Goal: Information Seeking & Learning: Check status

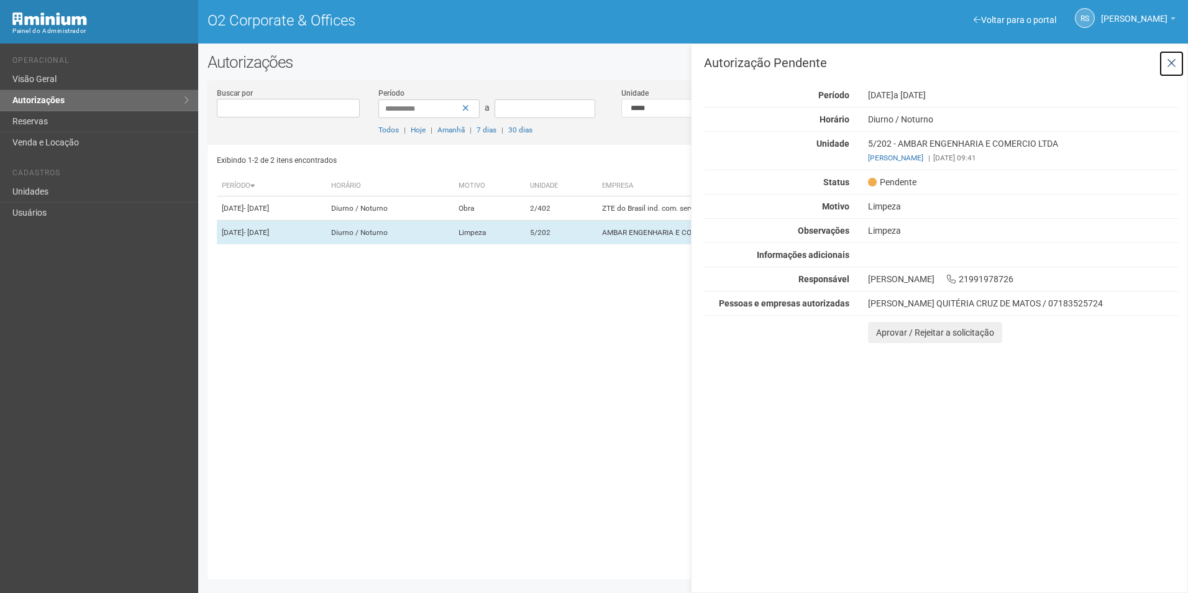
click at [1174, 57] on icon at bounding box center [1171, 63] width 9 height 12
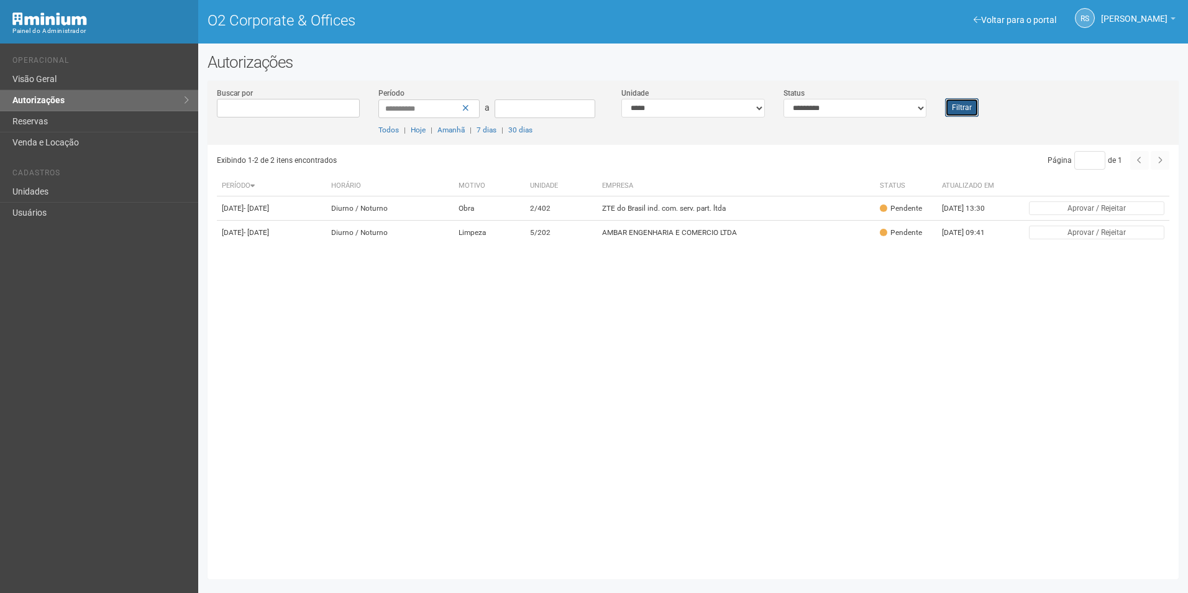
click at [948, 108] on button "Filtrar" at bounding box center [962, 107] width 34 height 19
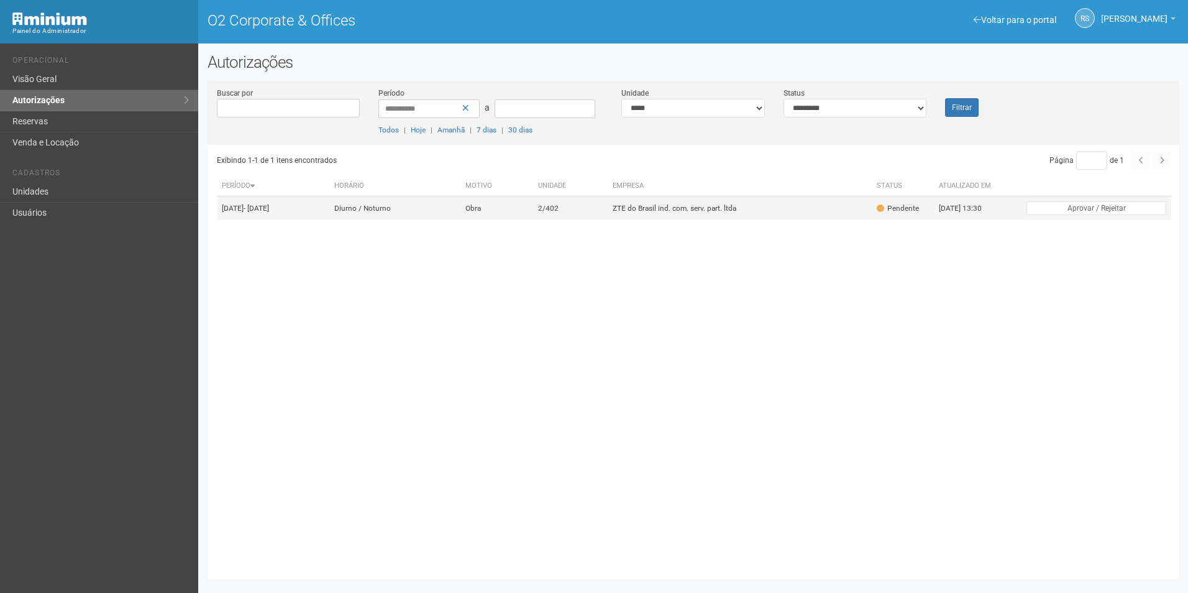
click at [641, 203] on td "ZTE do Brasil ind. com. serv. part. ltda" at bounding box center [739, 208] width 263 height 24
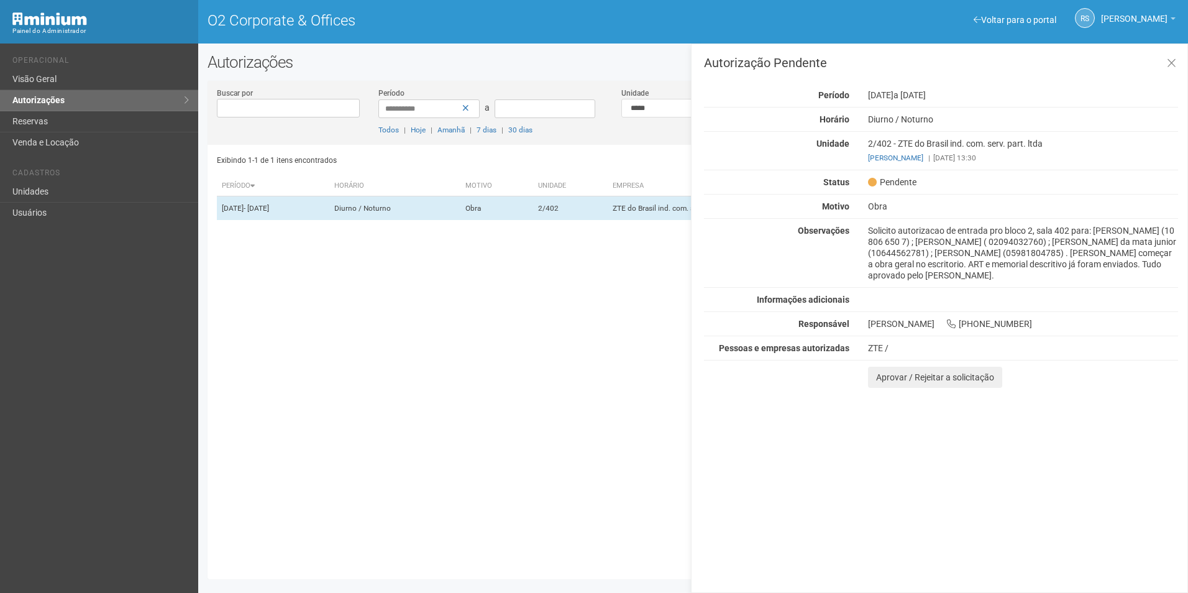
click at [523, 385] on div "Exibindo 1-1 de 1 itens encontrados Página * de 1 Período Horário Motivo Unidad…" at bounding box center [698, 357] width 962 height 425
click at [1169, 60] on icon at bounding box center [1171, 63] width 9 height 12
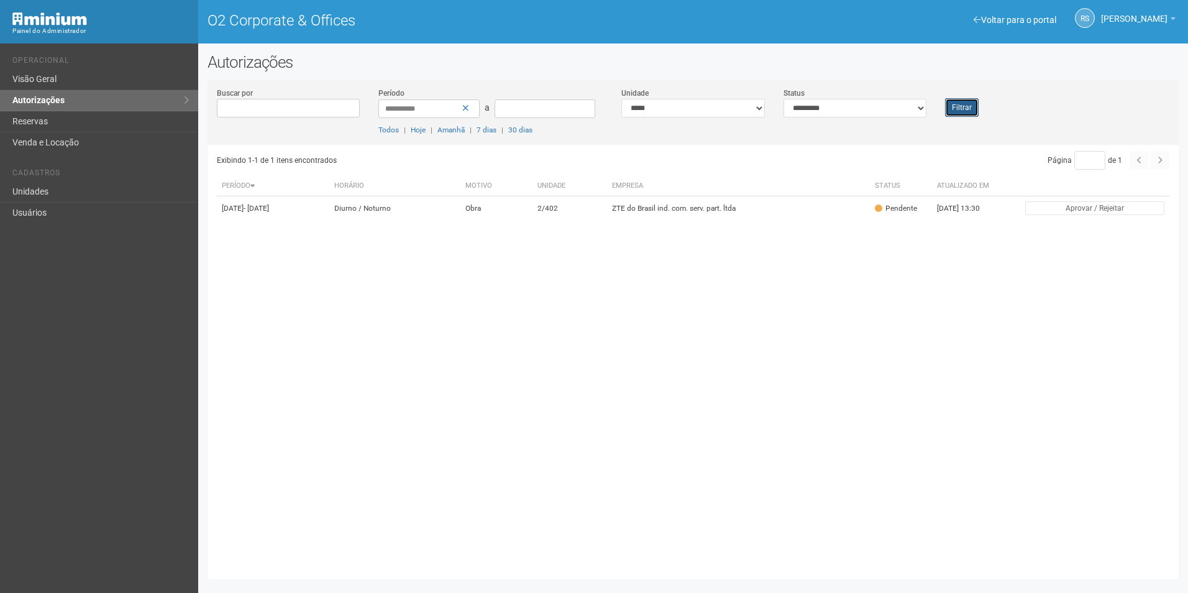
click at [968, 105] on button "Filtrar" at bounding box center [962, 107] width 34 height 19
click at [959, 103] on button "Filtrar" at bounding box center [962, 107] width 34 height 19
click at [954, 109] on button "Filtrar" at bounding box center [962, 107] width 34 height 19
click at [964, 104] on button "Filtrar" at bounding box center [962, 107] width 34 height 19
click at [966, 107] on button "Filtrar" at bounding box center [962, 107] width 34 height 19
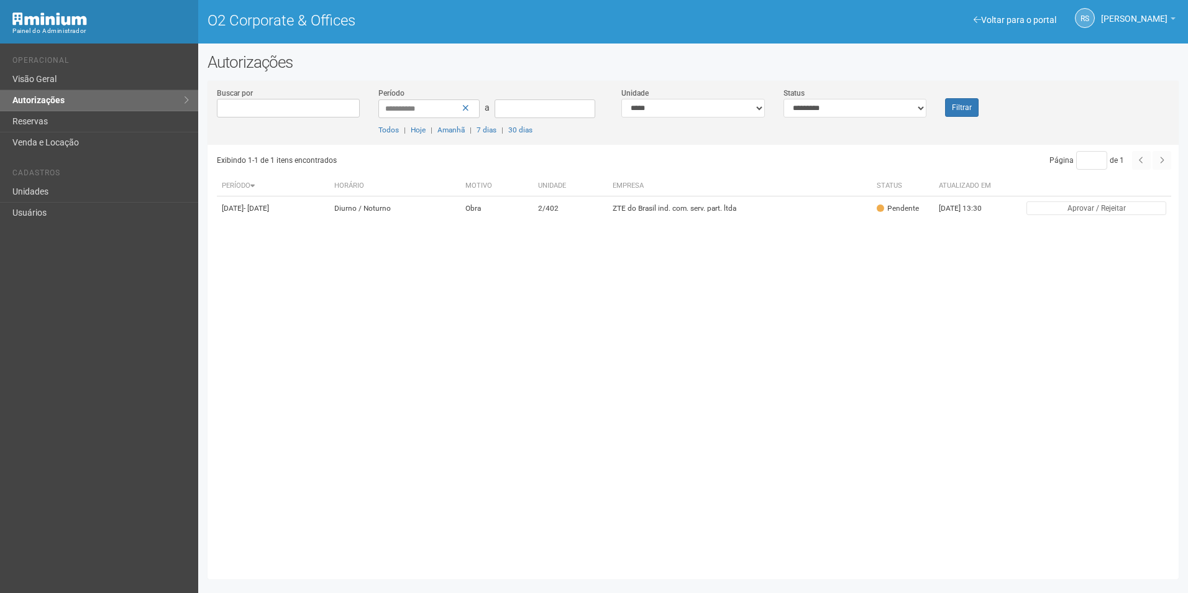
click at [510, 432] on div "Exibindo 1-1 de 1 itens encontrados Página * de 1 Período Horário Motivo Unidad…" at bounding box center [698, 357] width 962 height 425
click at [726, 111] on select "**********" at bounding box center [693, 108] width 144 height 19
select select "**********"
click at [621, 99] on select "**********" at bounding box center [693, 108] width 144 height 19
click at [823, 99] on select "**********" at bounding box center [855, 108] width 144 height 19
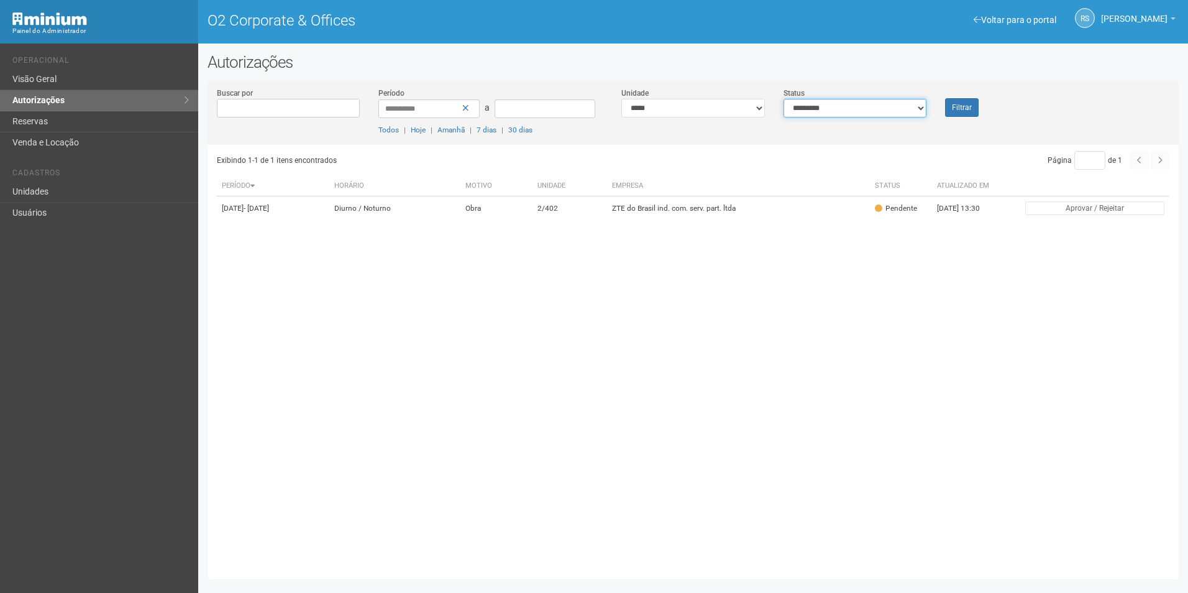
select select "***"
click at [783, 99] on select "**********" at bounding box center [855, 108] width 144 height 19
click at [972, 116] on button "Filtrar" at bounding box center [962, 107] width 34 height 19
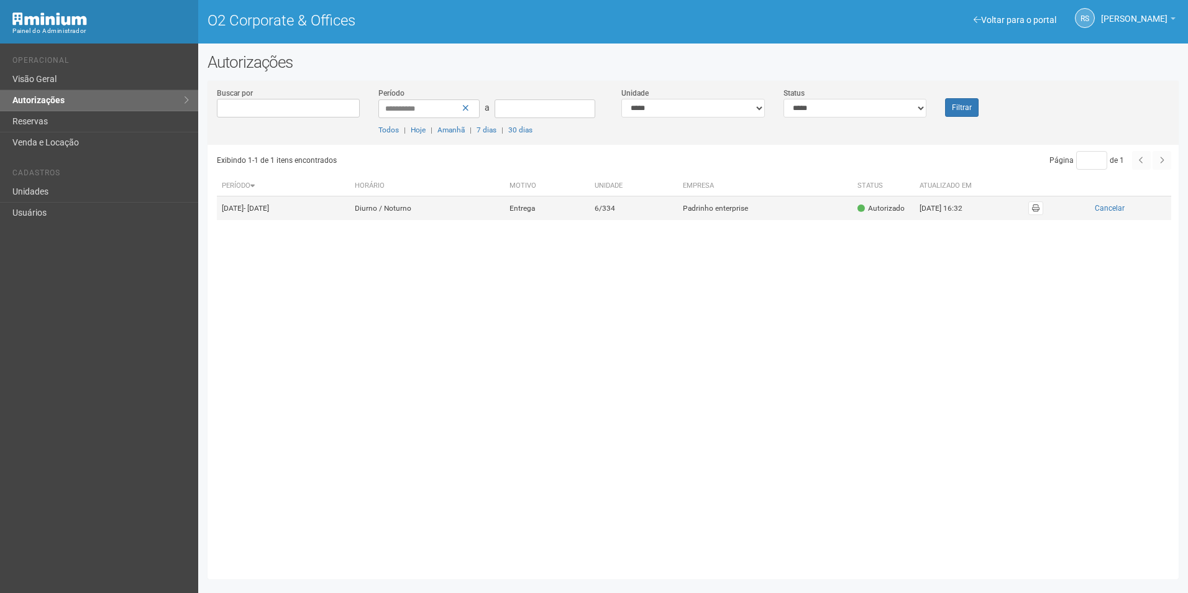
click at [742, 208] on td "Padrinho enterprise" at bounding box center [765, 208] width 175 height 24
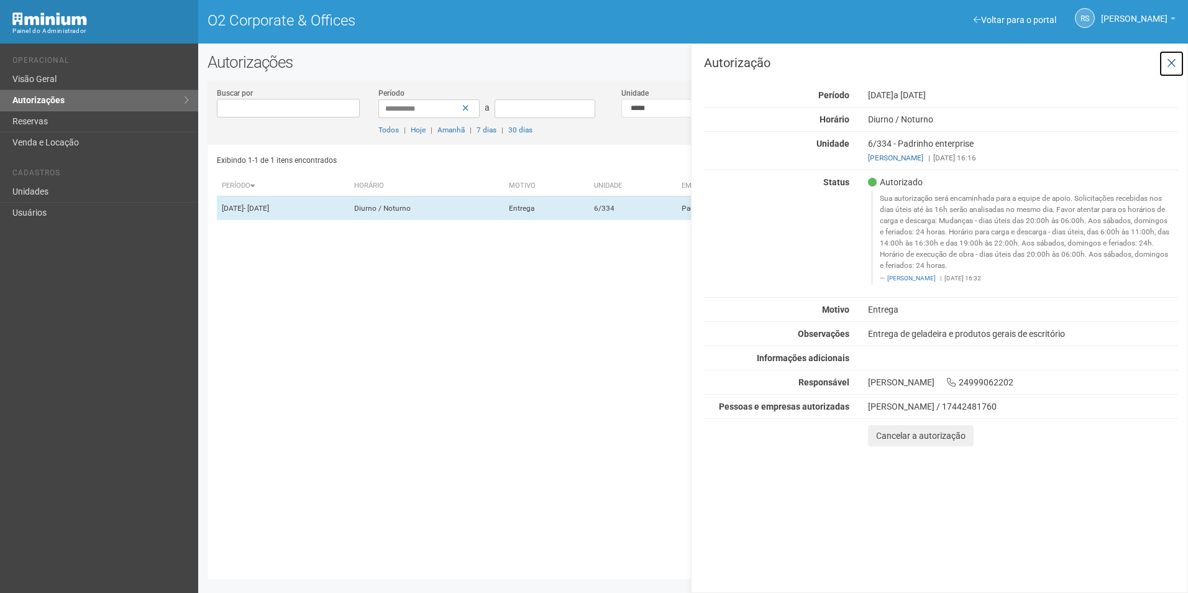
click at [1169, 65] on icon at bounding box center [1171, 63] width 9 height 12
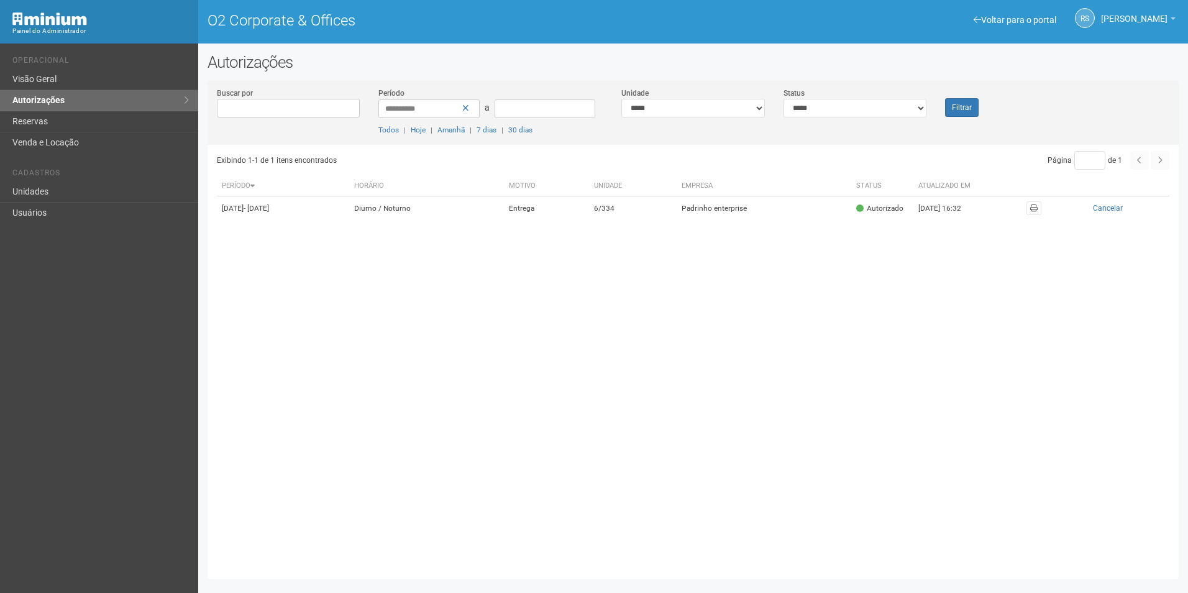
click at [944, 109] on div "Filtrar" at bounding box center [976, 102] width 81 height 30
click at [785, 201] on td "Padrinho enterprise" at bounding box center [765, 208] width 175 height 24
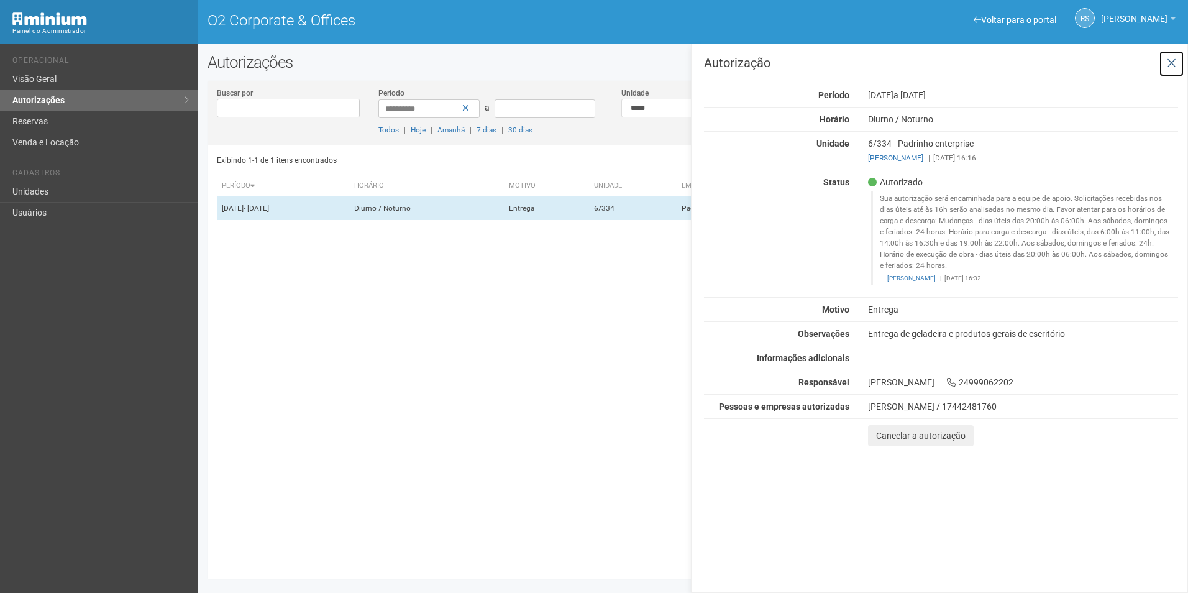
click at [1170, 65] on icon at bounding box center [1171, 63] width 9 height 12
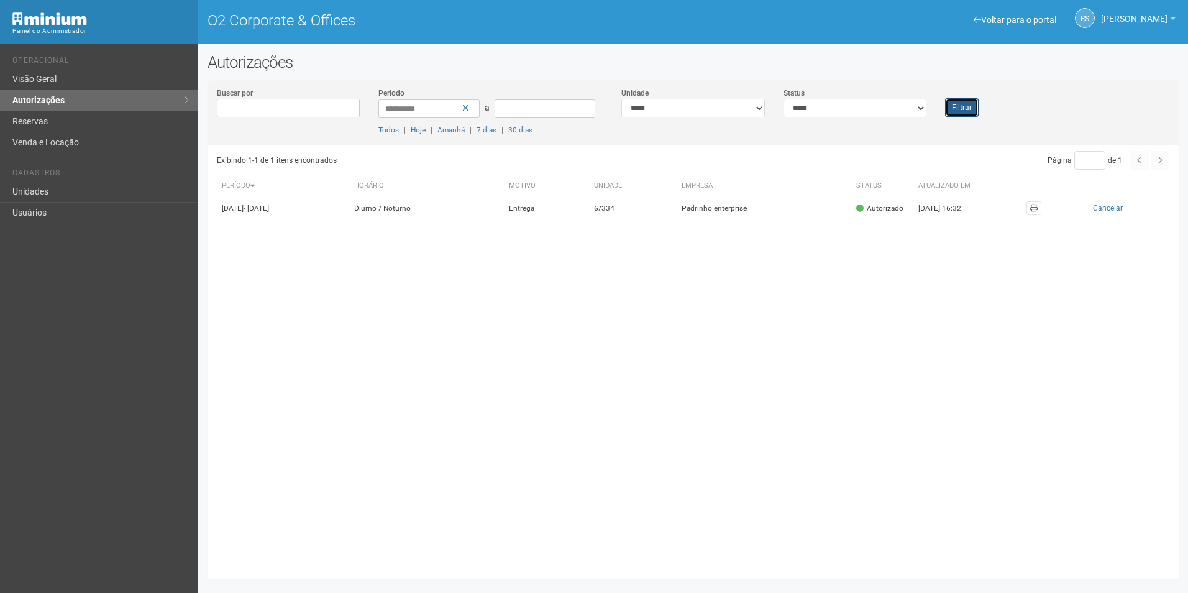
click at [971, 115] on button "Filtrar" at bounding box center [962, 107] width 34 height 19
click at [719, 107] on select "**********" at bounding box center [693, 108] width 144 height 19
select select
click at [621, 99] on select "**********" at bounding box center [693, 108] width 144 height 19
click at [822, 114] on select "**********" at bounding box center [855, 108] width 144 height 19
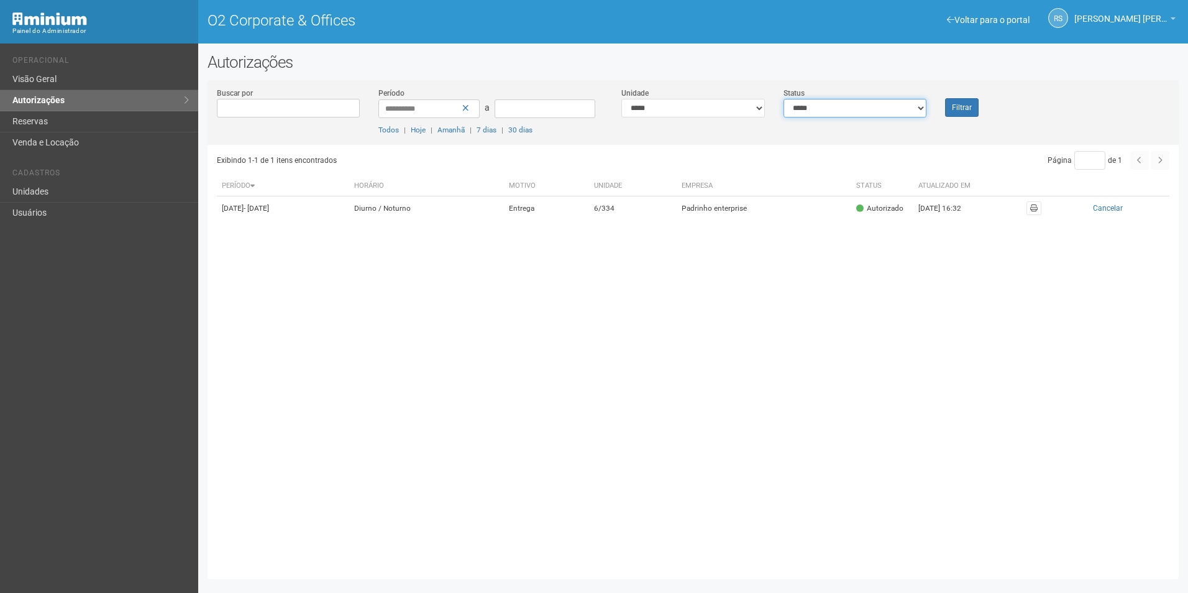
select select "*"
click at [783, 99] on select "**********" at bounding box center [855, 108] width 144 height 19
click at [975, 108] on button "Filtrar" at bounding box center [962, 107] width 34 height 19
click at [961, 110] on button "Filtrar" at bounding box center [962, 107] width 34 height 19
drag, startPoint x: 1187, startPoint y: 590, endPoint x: 1190, endPoint y: 596, distance: 6.7
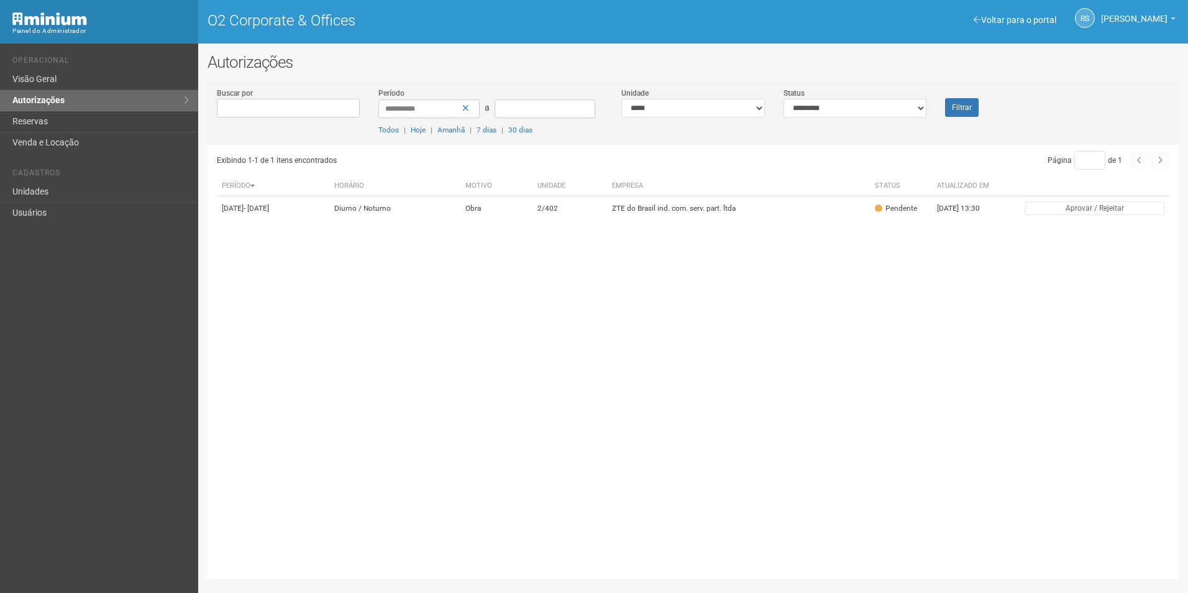
click at [1187, 592] on html "Aguarde... Painel do Administrador O2 Corporate & Offices RS Rayssa Soares Ribe…" at bounding box center [594, 296] width 1188 height 593
click at [967, 110] on button "Filtrar" at bounding box center [962, 107] width 34 height 19
click at [1010, 432] on div "Exibindo 1-1 de 1 itens encontrados Página * de 1 Período Horário Motivo Unidad…" at bounding box center [698, 357] width 962 height 425
click at [949, 107] on button "Filtrar" at bounding box center [962, 107] width 34 height 19
click at [969, 108] on button "Filtrar" at bounding box center [962, 107] width 34 height 19
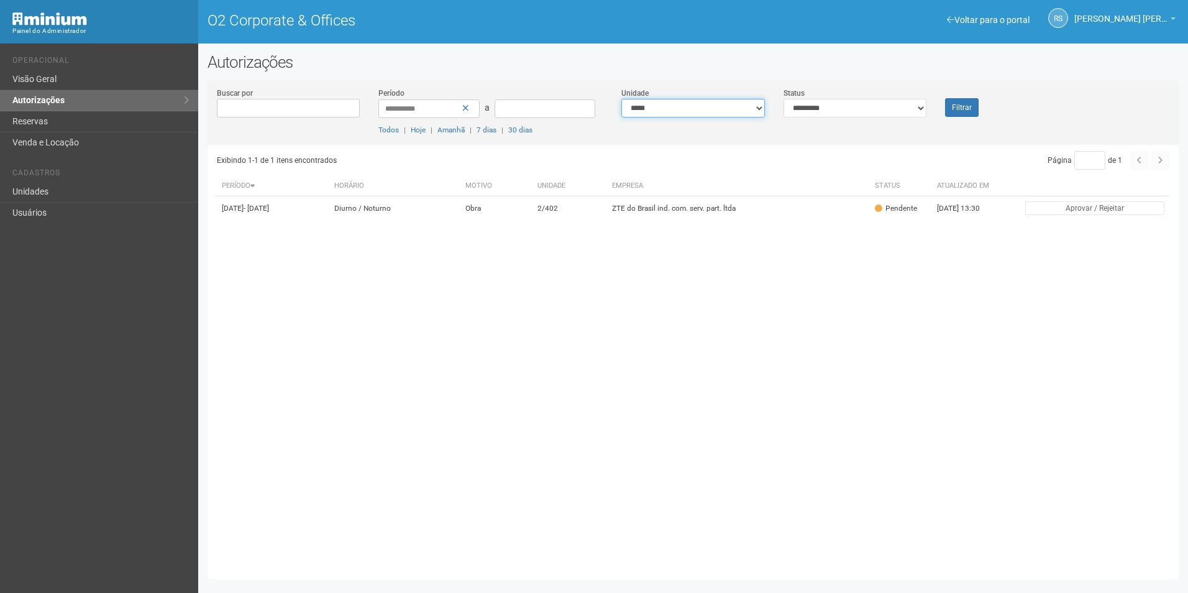
drag, startPoint x: 716, startPoint y: 104, endPoint x: 705, endPoint y: 113, distance: 13.7
click at [716, 105] on select "**********" at bounding box center [693, 108] width 144 height 19
select select "**********"
click at [621, 99] on select "**********" at bounding box center [693, 108] width 144 height 19
click at [858, 110] on select "**********" at bounding box center [855, 108] width 144 height 19
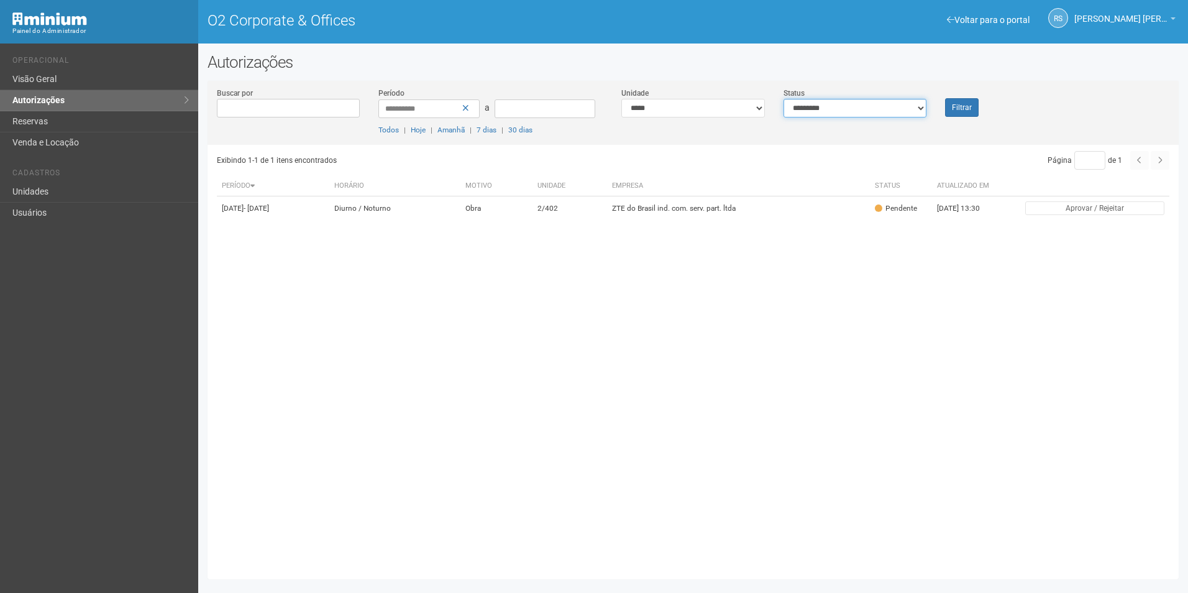
select select "***"
click at [783, 99] on select "**********" at bounding box center [855, 108] width 144 height 19
click at [957, 107] on button "Filtrar" at bounding box center [962, 107] width 34 height 19
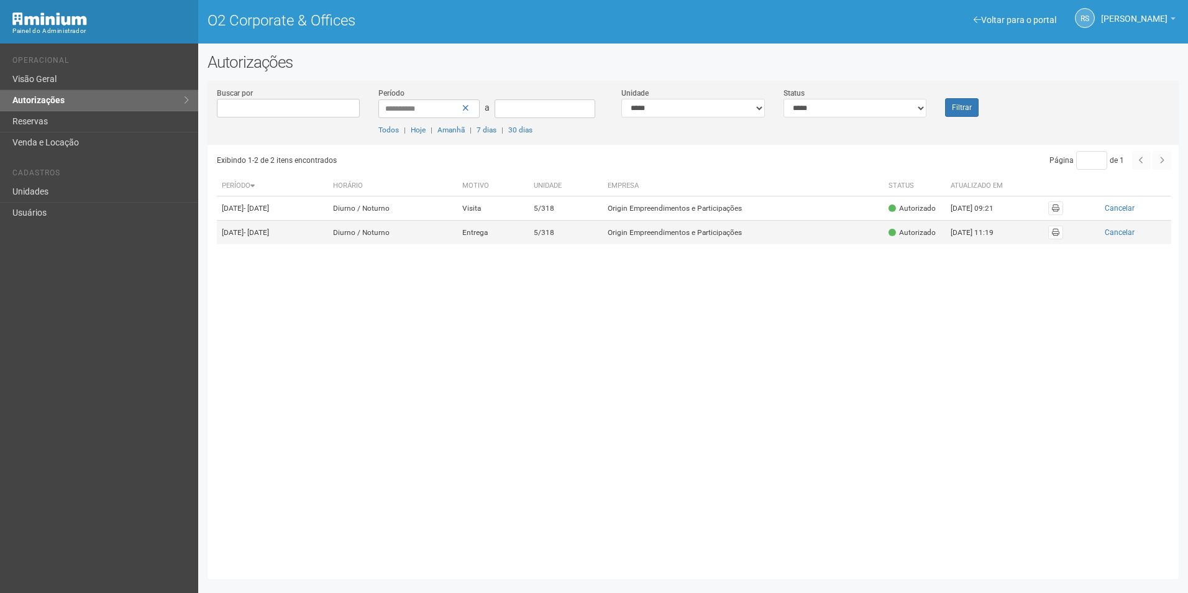
click at [757, 241] on td "Origin Empreendimentos e Participações" at bounding box center [743, 233] width 281 height 24
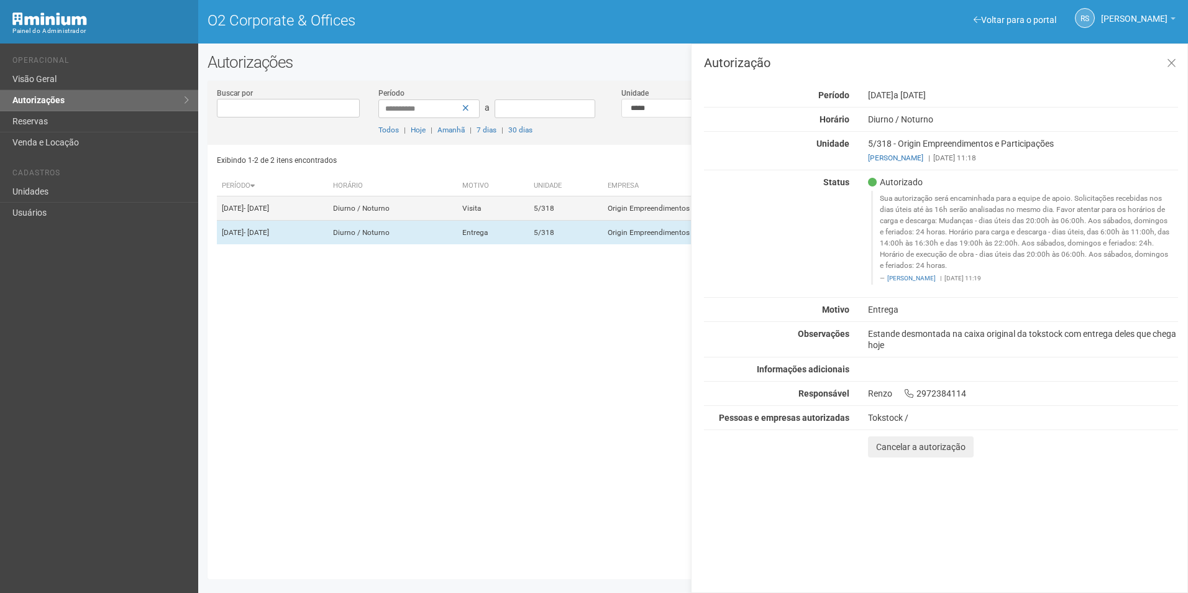
click at [668, 203] on td "Origin Empreendimentos e Participações" at bounding box center [743, 208] width 281 height 24
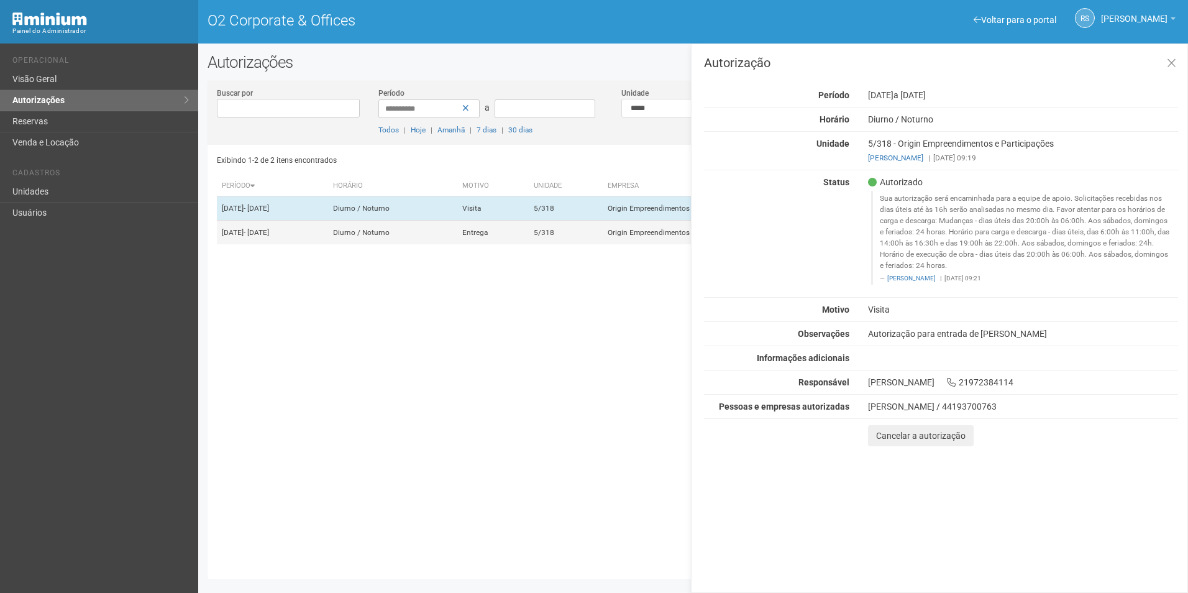
click at [668, 241] on td "Origin Empreendimentos e Participações" at bounding box center [743, 233] width 281 height 24
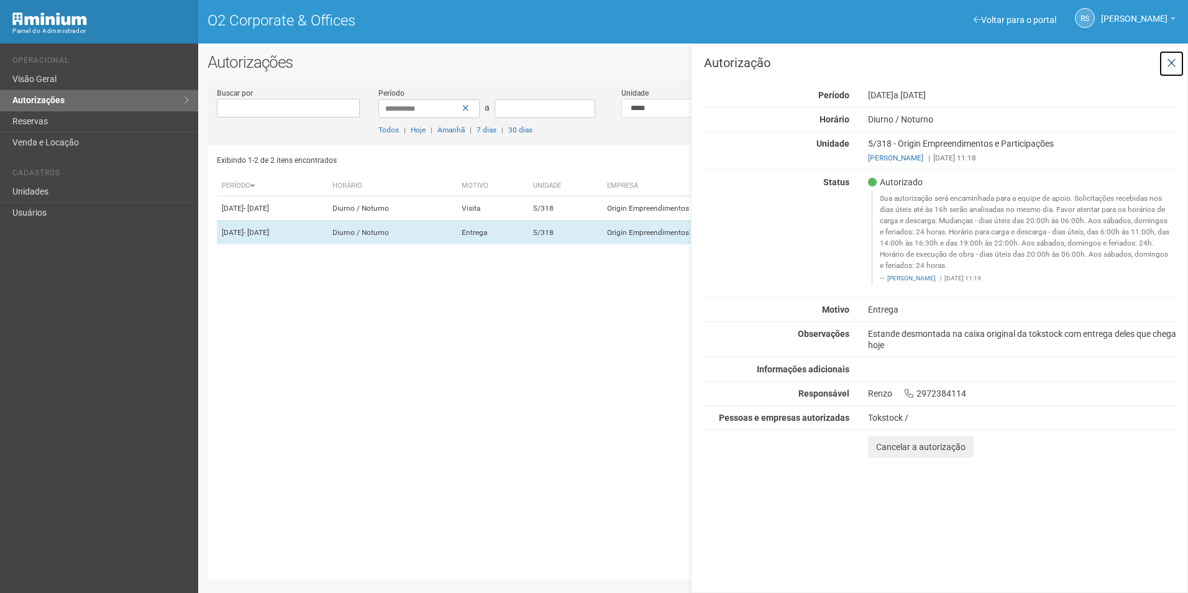
click at [1179, 66] on button at bounding box center [1171, 63] width 25 height 27
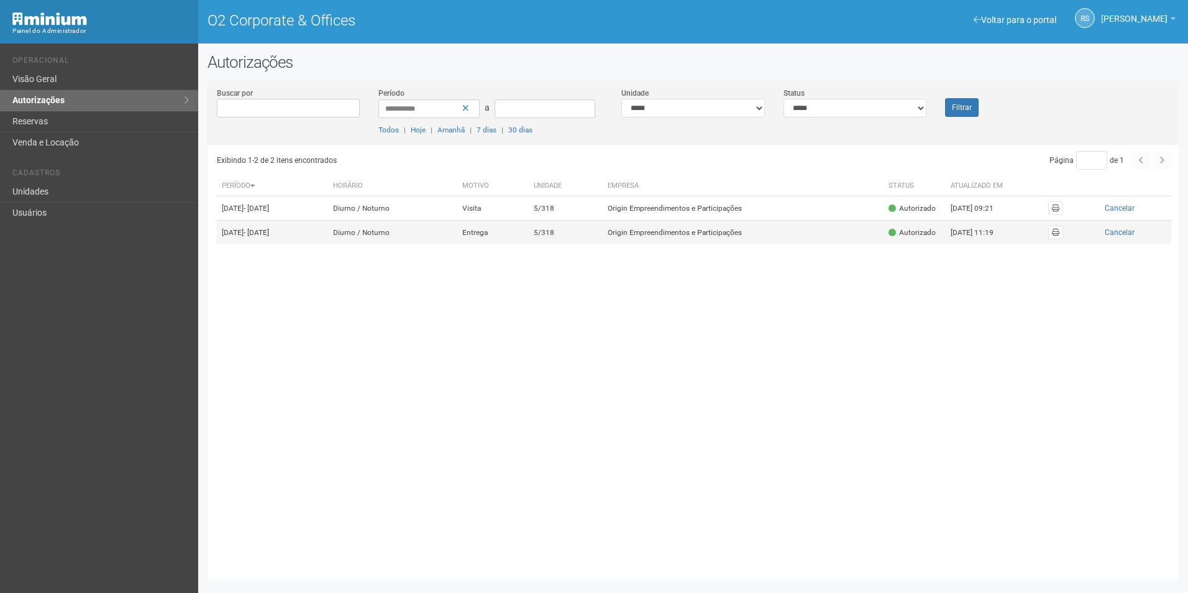
click at [719, 245] on td "Origin Empreendimentos e Participações" at bounding box center [743, 233] width 281 height 24
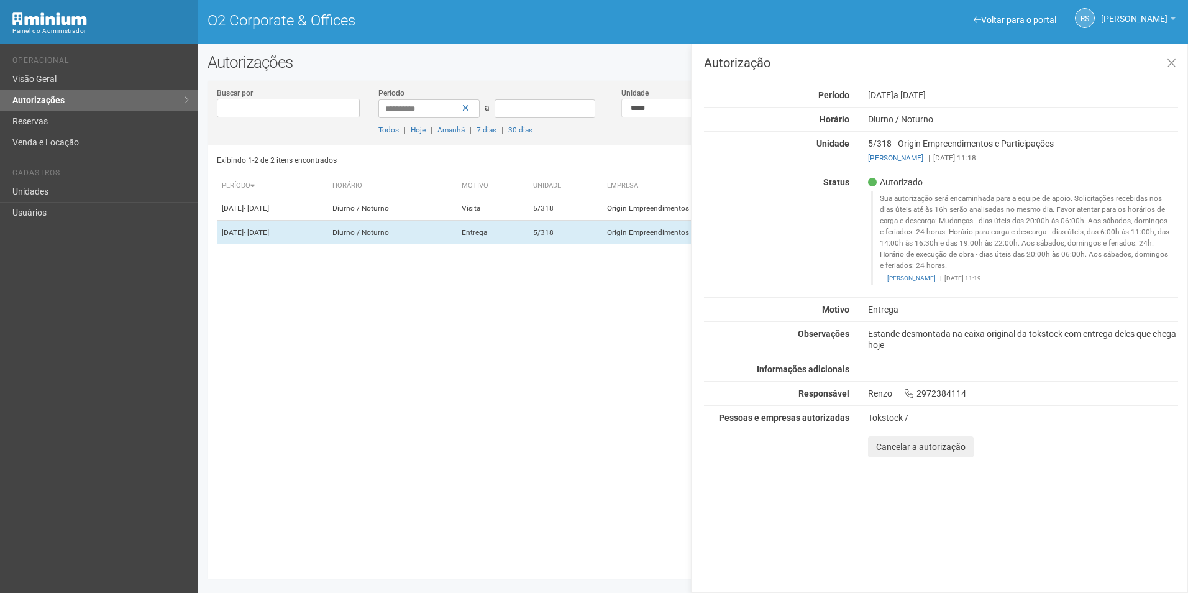
drag, startPoint x: 869, startPoint y: 334, endPoint x: 933, endPoint y: 342, distance: 64.0
click at [933, 342] on div "Estande desmontada na caixa original da tokstock com entrega deles que chega ho…" at bounding box center [1023, 339] width 329 height 22
drag, startPoint x: 933, startPoint y: 342, endPoint x: 920, endPoint y: 350, distance: 15.3
click at [920, 350] on div "Estande desmontada na caixa original da tokstock com entrega deles que chega ho…" at bounding box center [1023, 339] width 329 height 22
drag, startPoint x: 912, startPoint y: 345, endPoint x: 872, endPoint y: 334, distance: 41.7
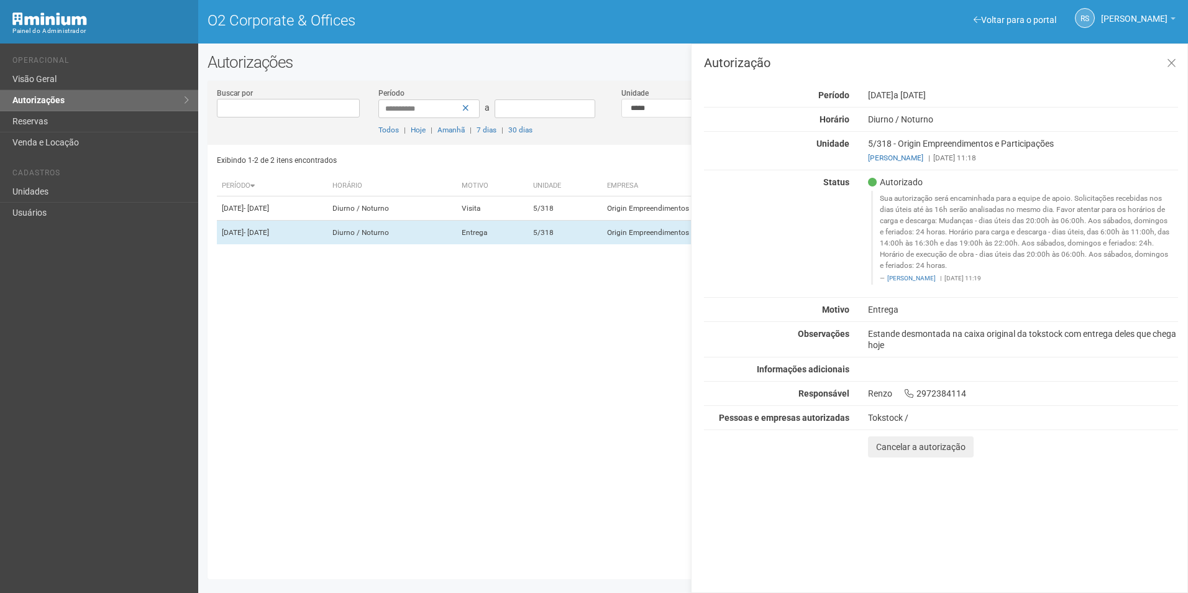
click at [872, 334] on div "Estande desmontada na caixa original da tokstock com entrega deles que chega ho…" at bounding box center [1023, 339] width 329 height 22
click at [614, 295] on div "Exibindo 1-2 de 2 itens encontrados Página * de 1 Período Horário Motivo Unidad…" at bounding box center [698, 357] width 962 height 425
click at [898, 487] on div "Autorização Período 14/10/2025 a 18/10/2025 Horário Diurno / Noturno Unidade 5/…" at bounding box center [939, 317] width 497 height 549
drag, startPoint x: 870, startPoint y: 96, endPoint x: 977, endPoint y: 87, distance: 107.3
click at [977, 87] on div "Autorização Período 14/10/2025 a 18/10/2025 Horário Diurno / Noturno Unidade 5/…" at bounding box center [941, 257] width 474 height 401
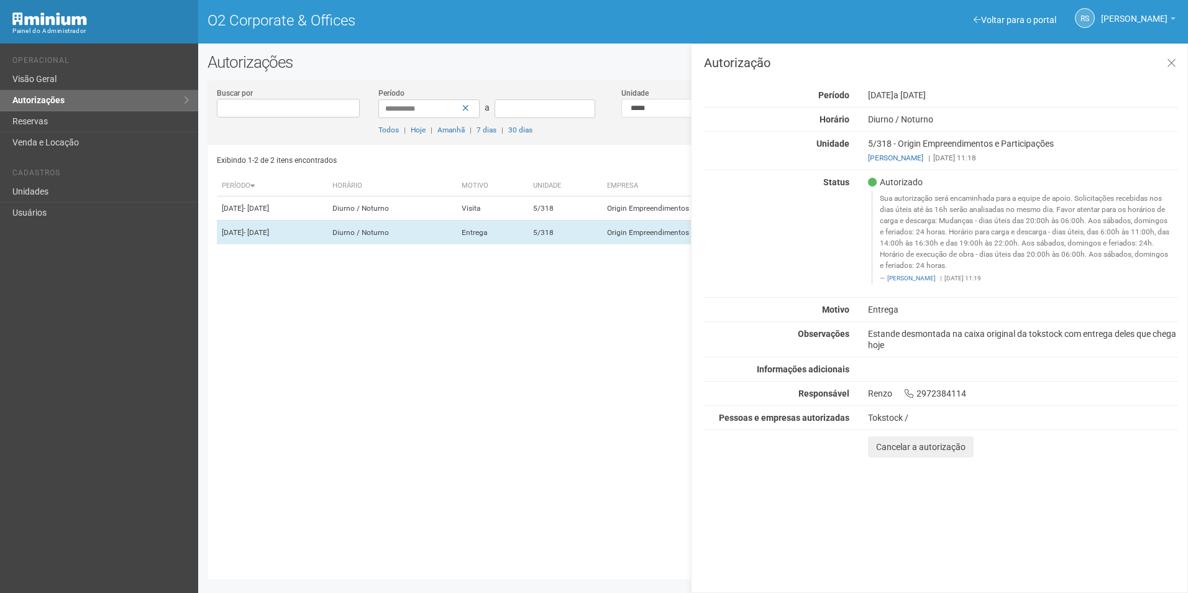
drag, startPoint x: 977, startPoint y: 87, endPoint x: 974, endPoint y: 95, distance: 8.5
click at [974, 95] on div "14/10/2025 a 18/10/2025" at bounding box center [1023, 94] width 329 height 11
drag, startPoint x: 969, startPoint y: 96, endPoint x: 868, endPoint y: 96, distance: 100.7
click at [868, 96] on div "14/10/2025 a 18/10/2025" at bounding box center [1023, 94] width 329 height 11
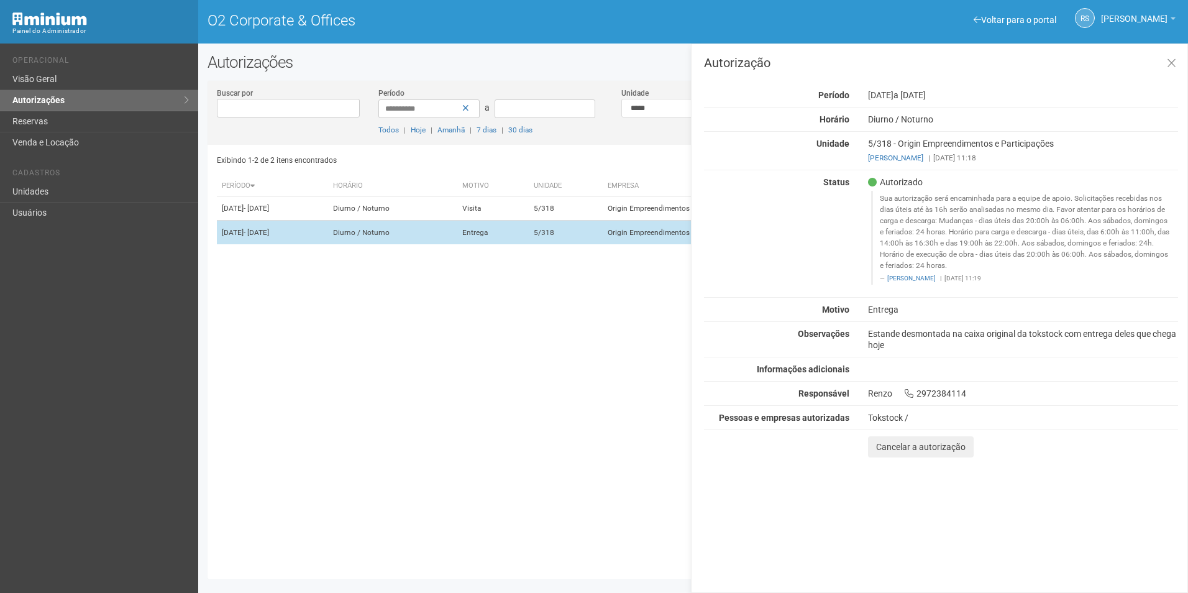
click at [659, 245] on td "Origin Empreendimentos e Participações" at bounding box center [743, 233] width 281 height 24
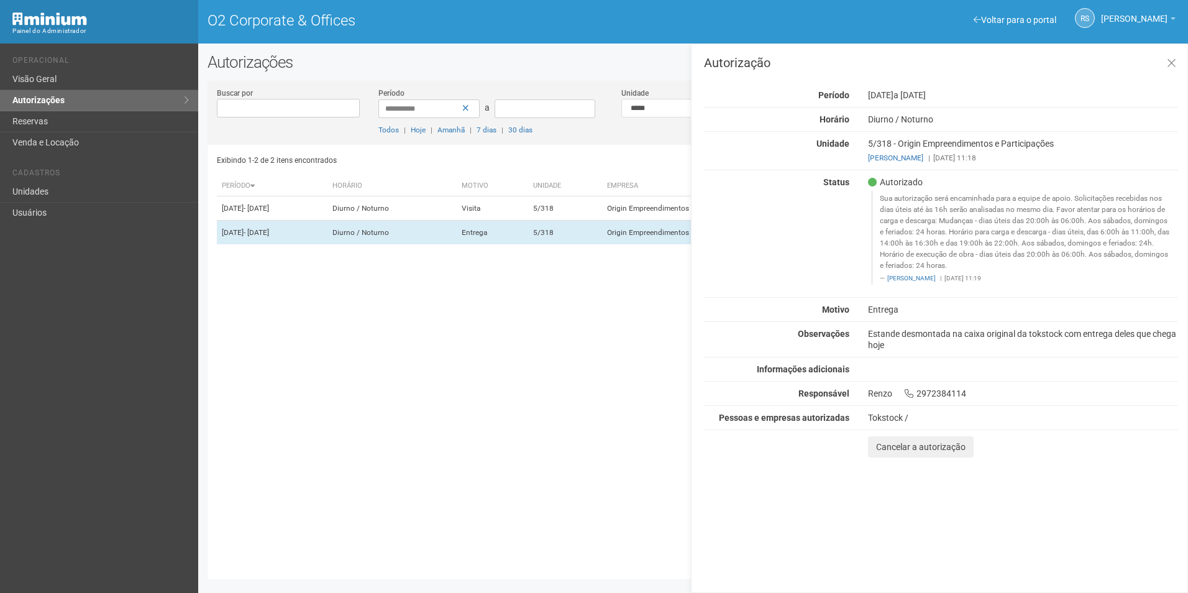
drag, startPoint x: 1016, startPoint y: 277, endPoint x: 1025, endPoint y: 276, distance: 8.7
click at [1025, 276] on footer "Ana Carla de Carvalho Silva | 14/10/2025 11:19" at bounding box center [1025, 278] width 291 height 9
drag, startPoint x: 1025, startPoint y: 276, endPoint x: 1004, endPoint y: 255, distance: 29.9
click at [1004, 255] on blockquote "Sua autorização será encaminhada para a equipe de apoio. Solicitações recebidas…" at bounding box center [1024, 238] width 307 height 94
drag, startPoint x: 974, startPoint y: 280, endPoint x: 1027, endPoint y: 278, distance: 52.8
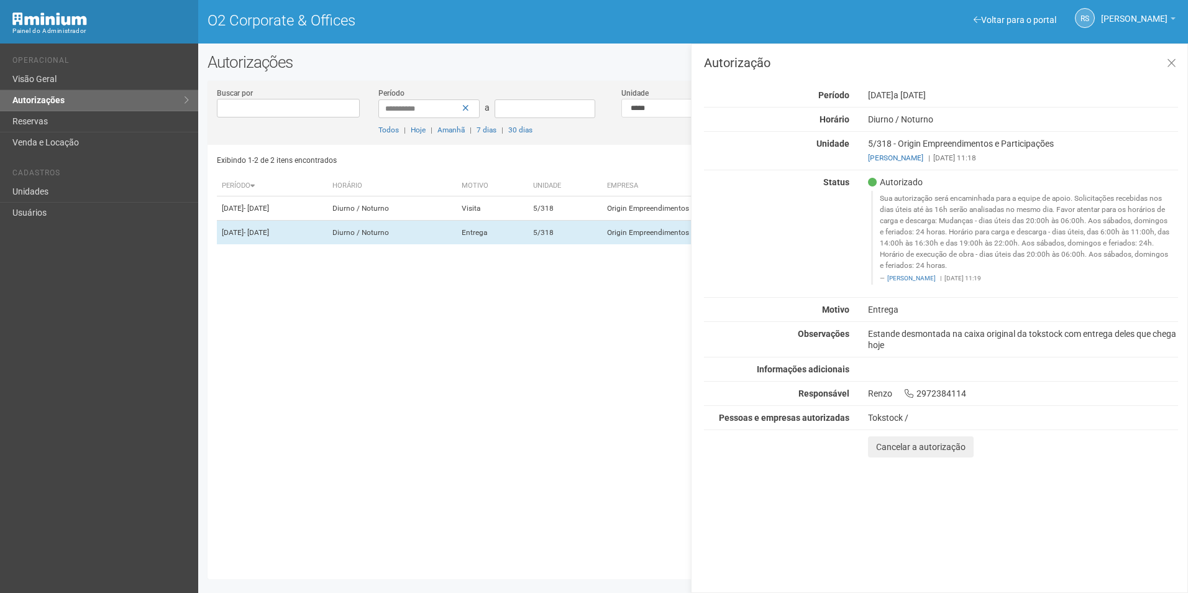
click at [1027, 278] on footer "Ana Carla de Carvalho Silva | 14/10/2025 11:19" at bounding box center [1025, 278] width 291 height 9
drag, startPoint x: 1027, startPoint y: 278, endPoint x: 993, endPoint y: 251, distance: 43.8
click at [993, 251] on blockquote "Sua autorização será encaminhada para a equipe de apoio. Solicitações recebidas…" at bounding box center [1024, 238] width 307 height 94
drag, startPoint x: 881, startPoint y: 198, endPoint x: 1154, endPoint y: 267, distance: 281.3
click at [1154, 267] on blockquote "Sua autorização será encaminhada para a equipe de apoio. Solicitações recebidas…" at bounding box center [1024, 238] width 307 height 94
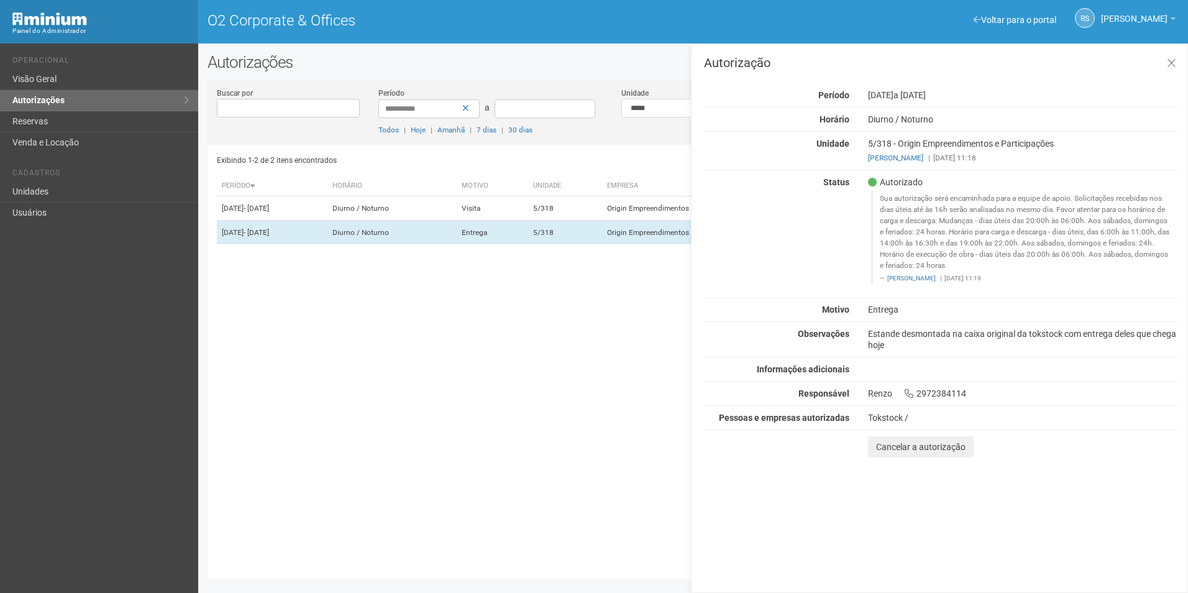
click at [1007, 192] on blockquote "Sua autorização será encaminhada para a equipe de apoio. Solicitações recebidas…" at bounding box center [1024, 238] width 307 height 94
drag, startPoint x: 880, startPoint y: 201, endPoint x: 1166, endPoint y: 262, distance: 291.6
click at [1166, 262] on blockquote "Sua autorização será encaminhada para a equipe de apoio. Solicitações recebidas…" at bounding box center [1024, 238] width 307 height 94
click at [1024, 257] on blockquote "Sua autorização será encaminhada para a equipe de apoio. Solicitações recebidas…" at bounding box center [1024, 238] width 307 height 94
drag, startPoint x: 880, startPoint y: 197, endPoint x: 1166, endPoint y: 262, distance: 293.8
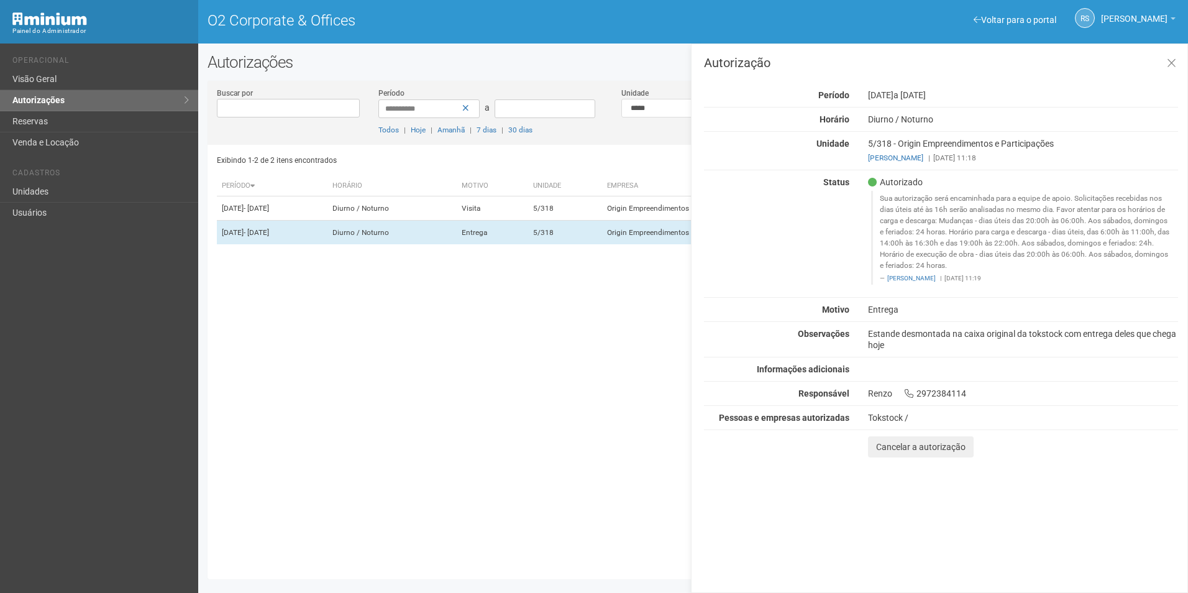
click at [1166, 262] on blockquote "Sua autorização será encaminhada para a equipe de apoio. Solicitações recebidas…" at bounding box center [1024, 238] width 307 height 94
drag, startPoint x: 1166, startPoint y: 262, endPoint x: 1054, endPoint y: 286, distance: 115.0
click at [1054, 286] on div "Autorizado Sua autorização será encaminhada para a equipe de apoio. Solicitaçõe…" at bounding box center [1023, 233] width 329 height 114
drag, startPoint x: 882, startPoint y: 198, endPoint x: 1057, endPoint y: 280, distance: 193.5
click at [1057, 280] on blockquote "Sua autorização será encaminhada para a equipe de apoio. Solicitações recebidas…" at bounding box center [1024, 238] width 307 height 94
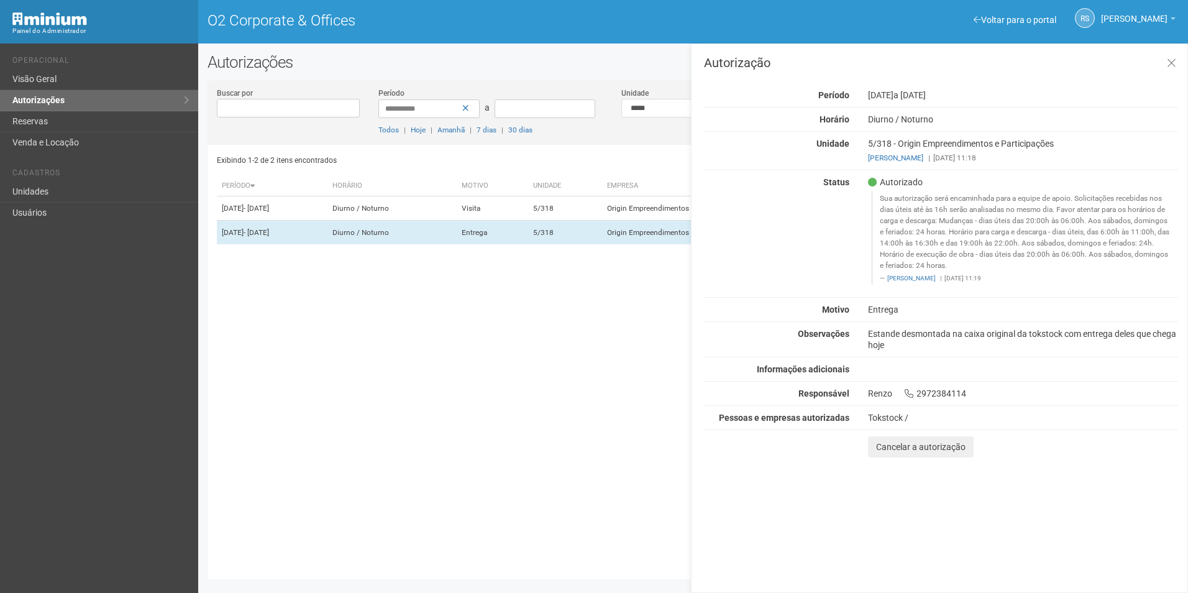
drag, startPoint x: 1057, startPoint y: 280, endPoint x: 1050, endPoint y: 286, distance: 9.2
click at [1050, 286] on div "Autorizado Sua autorização será encaminhada para a equipe de apoio. Solicitaçõe…" at bounding box center [1023, 233] width 329 height 114
drag, startPoint x: 882, startPoint y: 198, endPoint x: 1087, endPoint y: 280, distance: 221.1
click at [1087, 280] on blockquote "Sua autorização será encaminhada para a equipe de apoio. Solicitações recebidas…" at bounding box center [1024, 238] width 307 height 94
drag, startPoint x: 1087, startPoint y: 280, endPoint x: 1043, endPoint y: 280, distance: 44.1
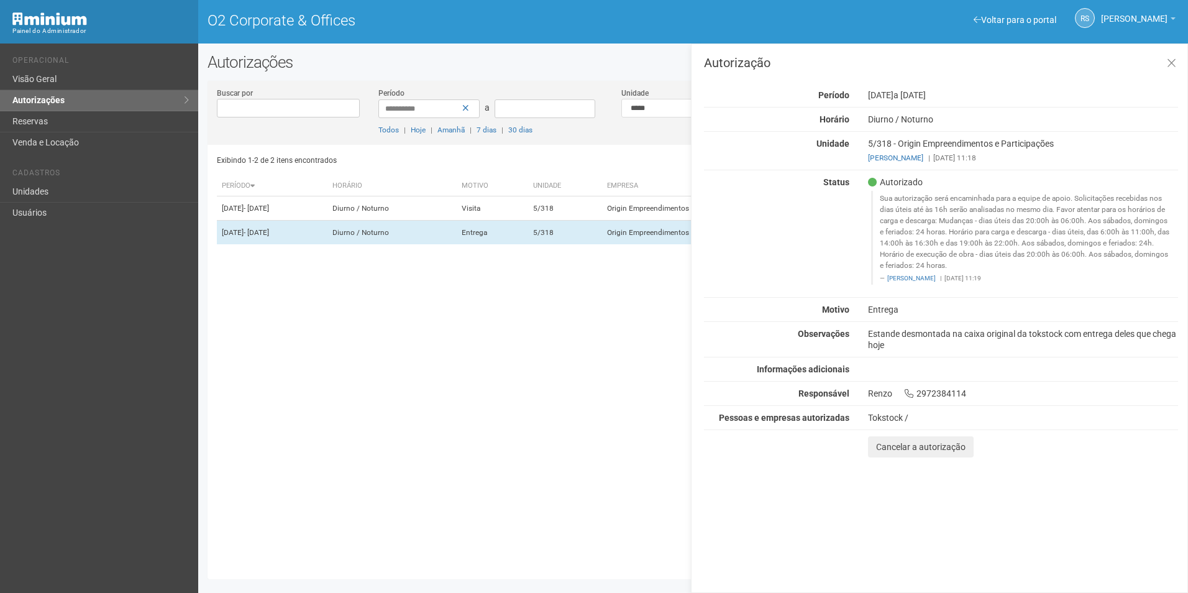
click at [1043, 280] on footer "Ana Carla de Carvalho Silva | 14/10/2025 11:19" at bounding box center [1025, 278] width 291 height 9
drag, startPoint x: 1022, startPoint y: 274, endPoint x: 862, endPoint y: 175, distance: 187.8
click at [862, 175] on div "Autorização Período 14/10/2025 a 18/10/2025 Horário Diurno / Noturno Unidade 5/…" at bounding box center [941, 257] width 474 height 401
drag, startPoint x: 862, startPoint y: 175, endPoint x: 828, endPoint y: 232, distance: 66.6
click at [828, 232] on div "Status Autorizado Sua autorização será encaminhada para a equipe de apoio. Soli…" at bounding box center [941, 233] width 493 height 114
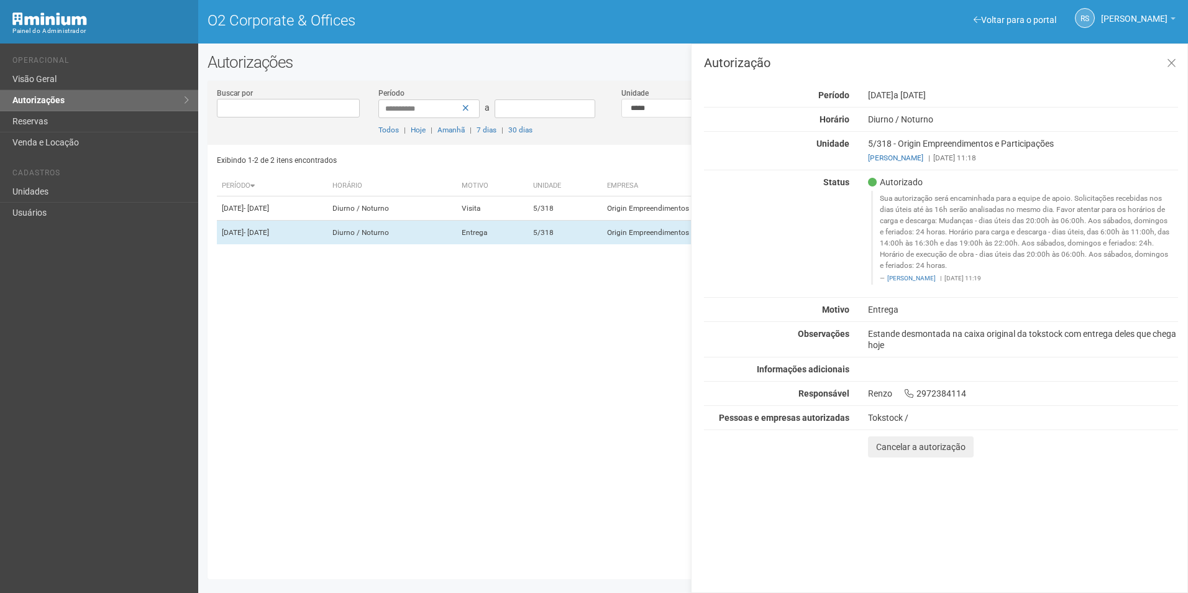
drag, startPoint x: 882, startPoint y: 182, endPoint x: 1139, endPoint y: 282, distance: 276.0
click at [1139, 282] on div "Autorizado Sua autorização será encaminhada para a equipe de apoio. Solicitaçõe…" at bounding box center [1023, 233] width 329 height 114
drag, startPoint x: 1139, startPoint y: 282, endPoint x: 1076, endPoint y: 282, distance: 63.4
click at [1076, 282] on footer "Ana Carla de Carvalho Silva | 14/10/2025 11:19" at bounding box center [1025, 278] width 291 height 9
drag, startPoint x: 1031, startPoint y: 278, endPoint x: 874, endPoint y: 179, distance: 185.7
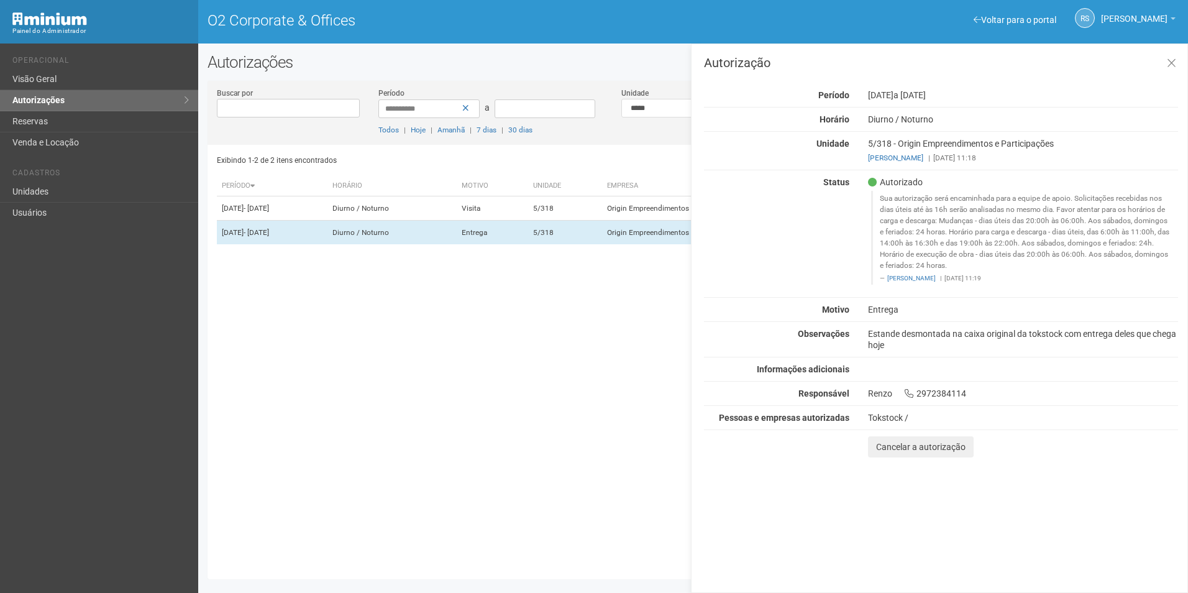
click at [874, 179] on div "Autorizado Sua autorização será encaminhada para a equipe de apoio. Solicitaçõe…" at bounding box center [1023, 233] width 329 height 114
drag, startPoint x: 874, startPoint y: 179, endPoint x: 952, endPoint y: 180, distance: 77.7
click at [954, 181] on div "Autorizado Sua autorização será encaminhada para a equipe de apoio. Solicitaçõe…" at bounding box center [1023, 233] width 329 height 114
drag, startPoint x: 884, startPoint y: 178, endPoint x: 1159, endPoint y: 284, distance: 294.8
click at [1159, 284] on div "Autorizado Sua autorização será encaminhada para a equipe de apoio. Solicitaçõe…" at bounding box center [1023, 233] width 329 height 114
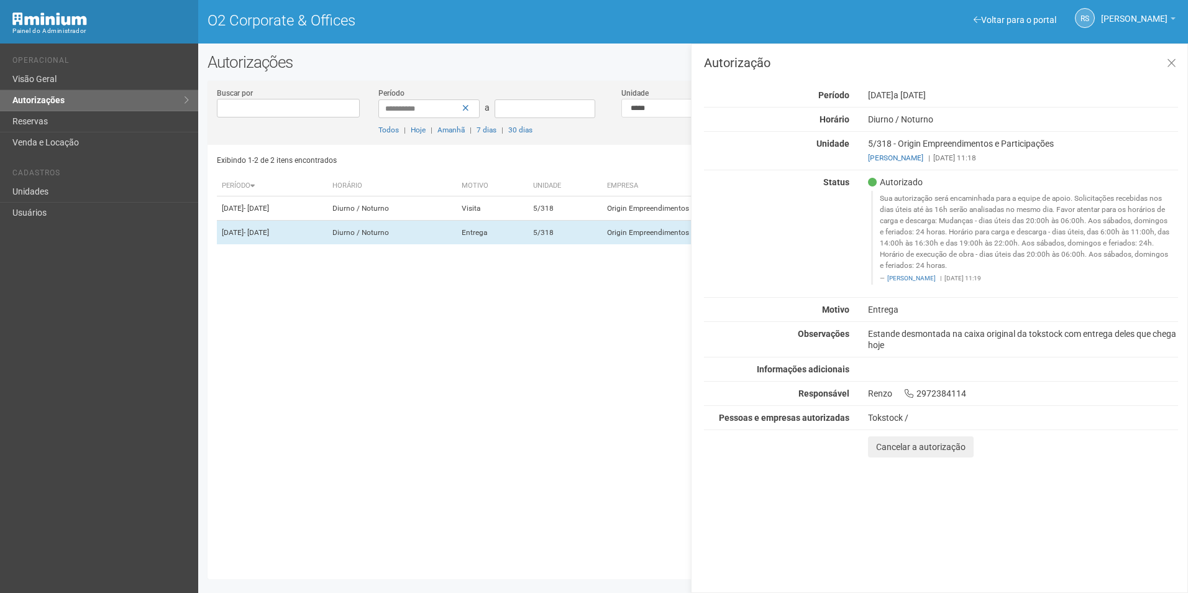
drag, startPoint x: 1159, startPoint y: 284, endPoint x: 1083, endPoint y: 274, distance: 76.5
click at [1083, 274] on footer "Ana Carla de Carvalho Silva | 14/10/2025 11:19" at bounding box center [1025, 278] width 291 height 9
drag, startPoint x: 1036, startPoint y: 280, endPoint x: 877, endPoint y: 178, distance: 188.9
click at [877, 178] on div "Autorizado Sua autorização será encaminhada para a equipe de apoio. Solicitaçõe…" at bounding box center [1023, 233] width 329 height 114
drag, startPoint x: 877, startPoint y: 178, endPoint x: 859, endPoint y: 215, distance: 41.1
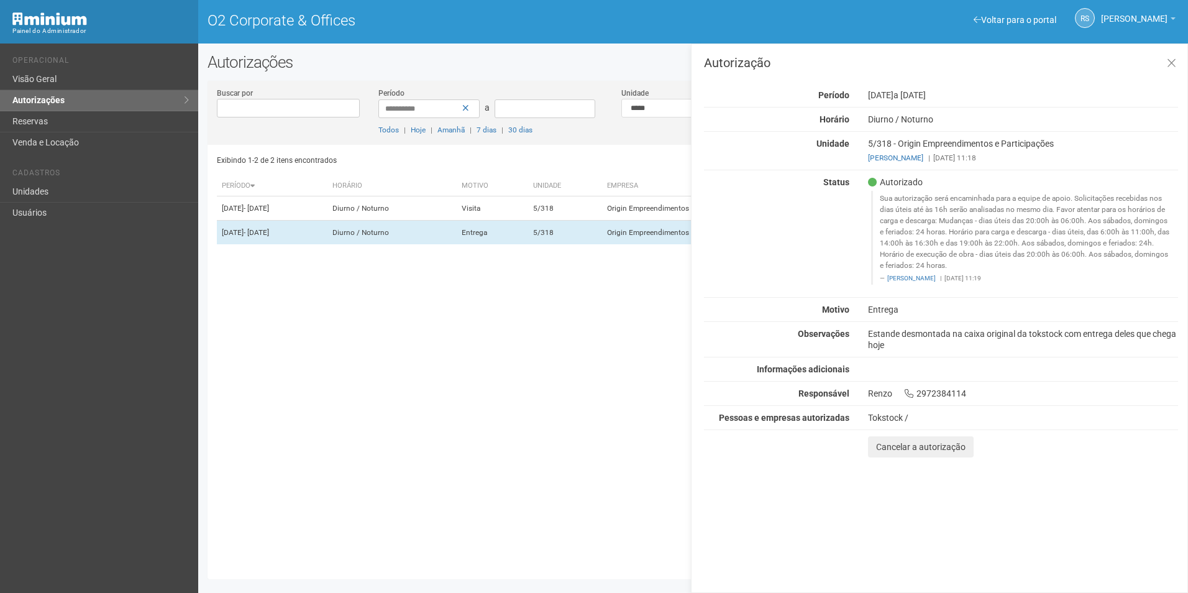
click at [859, 215] on div "Autorizado Sua autorização será encaminhada para a equipe de apoio. Solicitaçõe…" at bounding box center [1023, 233] width 329 height 114
drag, startPoint x: 882, startPoint y: 180, endPoint x: 1074, endPoint y: 278, distance: 216.2
click at [1074, 278] on div "Autorizado Sua autorização será encaminhada para a equipe de apoio. Solicitaçõe…" at bounding box center [1023, 233] width 329 height 114
drag, startPoint x: 1074, startPoint y: 278, endPoint x: 1054, endPoint y: 281, distance: 20.1
click at [1054, 281] on footer "Ana Carla de Carvalho Silva | 14/10/2025 11:19" at bounding box center [1025, 278] width 291 height 9
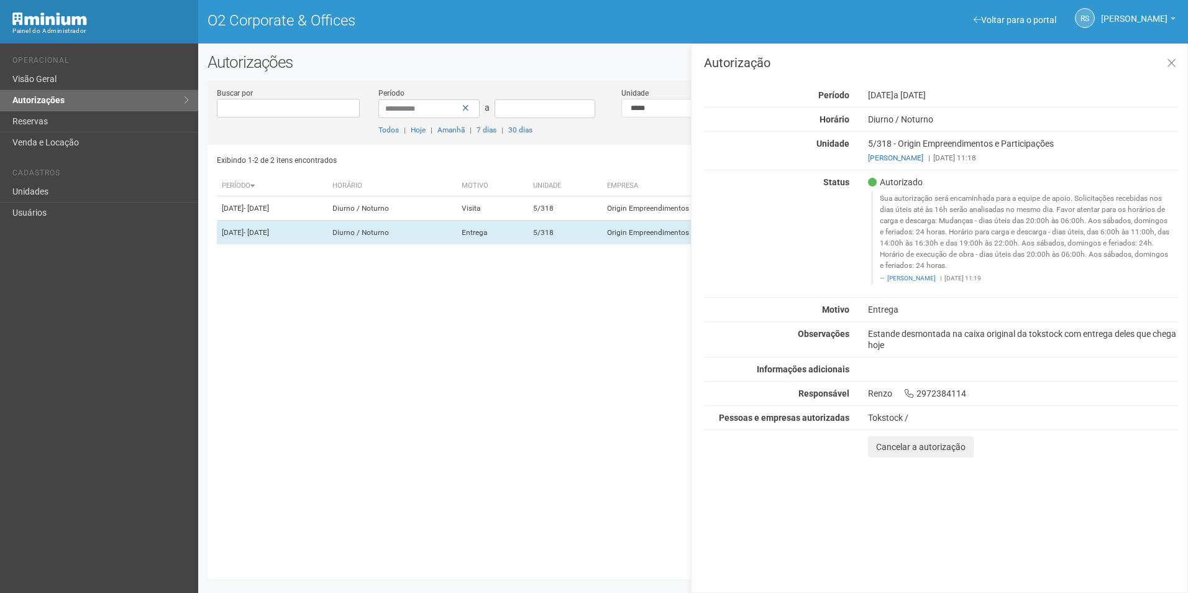
drag, startPoint x: 1024, startPoint y: 278, endPoint x: 874, endPoint y: 173, distance: 183.8
click at [874, 173] on div "Autorização Período 14/10/2025 a 18/10/2025 Horário Diurno / Noturno Unidade 5/…" at bounding box center [941, 257] width 474 height 401
drag, startPoint x: 874, startPoint y: 173, endPoint x: 816, endPoint y: 223, distance: 76.2
click at [816, 223] on div "Status Autorizado Sua autorização será encaminhada para a equipe de apoio. Soli…" at bounding box center [941, 233] width 493 height 114
click at [840, 493] on div "Autorização Período 14/10/2025 a 18/10/2025 Horário Diurno / Noturno Unidade 5/…" at bounding box center [939, 317] width 497 height 549
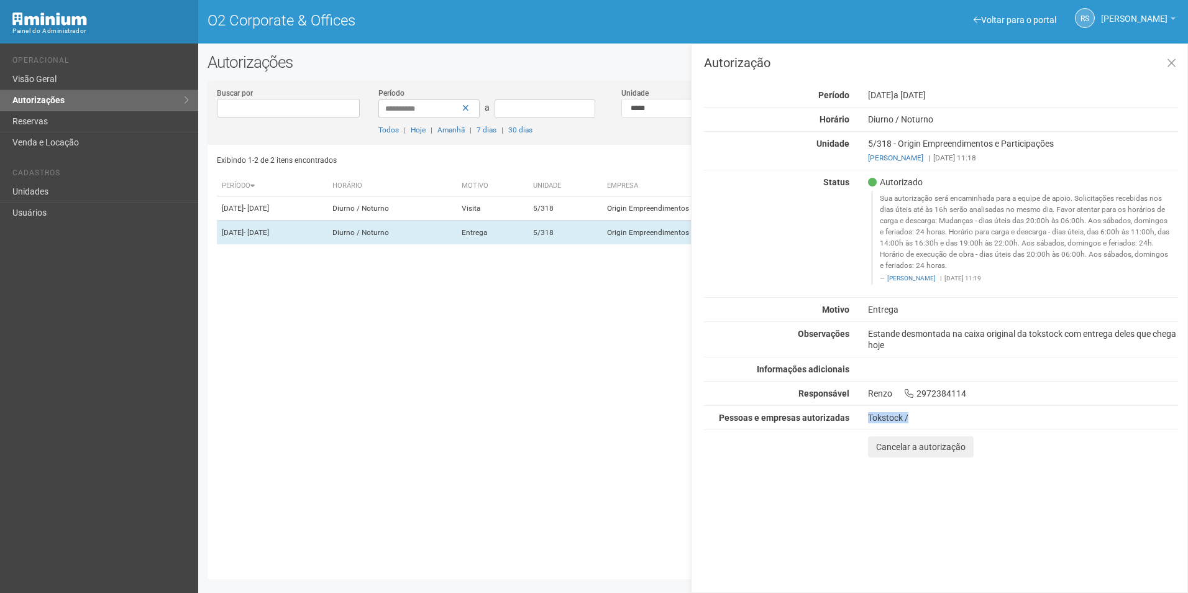
drag, startPoint x: 870, startPoint y: 417, endPoint x: 924, endPoint y: 415, distance: 54.1
click at [924, 415] on div "Tokstock /" at bounding box center [1023, 417] width 310 height 11
drag, startPoint x: 924, startPoint y: 415, endPoint x: 1058, endPoint y: 400, distance: 135.0
click at [1058, 400] on div "Autorização Período 14/10/2025 a 18/10/2025 Horário Diurno / Noturno Unidade 5/…" at bounding box center [941, 257] width 474 height 401
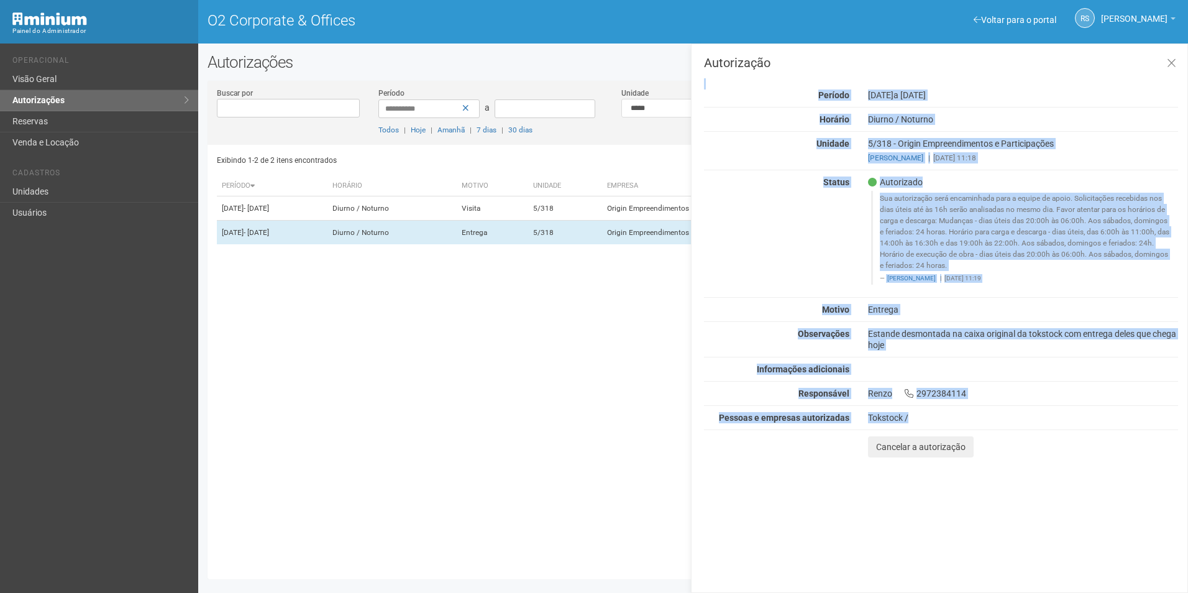
drag, startPoint x: 918, startPoint y: 419, endPoint x: 795, endPoint y: 89, distance: 351.9
click at [795, 89] on div "Autorização Período 14/10/2025 a 18/10/2025 Horário Diurno / Noturno Unidade 5/…" at bounding box center [941, 257] width 474 height 401
drag, startPoint x: 795, startPoint y: 89, endPoint x: 783, endPoint y: 99, distance: 15.4
click at [783, 99] on div "Período" at bounding box center [777, 94] width 164 height 11
drag, startPoint x: 818, startPoint y: 96, endPoint x: 1127, endPoint y: 436, distance: 460.1
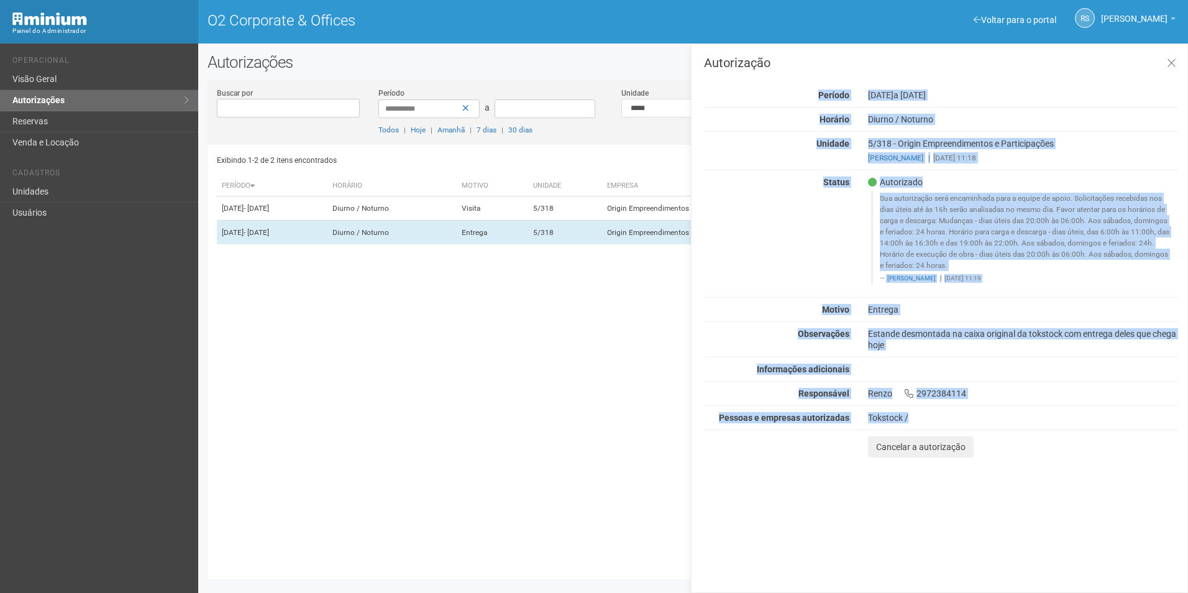
click at [1127, 436] on div "Autorização Período 14/10/2025 a 18/10/2025 Horário Diurno / Noturno Unidade 5/…" at bounding box center [941, 257] width 474 height 401
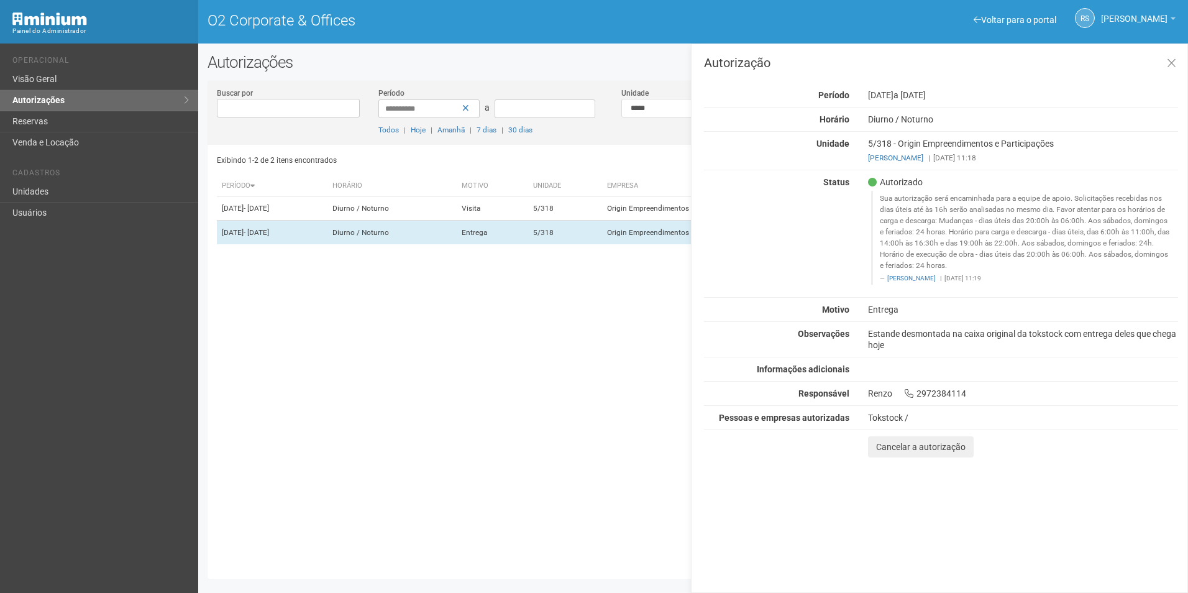
drag, startPoint x: 1127, startPoint y: 436, endPoint x: 1080, endPoint y: 506, distance: 84.6
click at [1080, 506] on div "Autorização Período 14/10/2025 a 18/10/2025 Horário Diurno / Noturno Unidade 5/…" at bounding box center [939, 317] width 497 height 549
drag, startPoint x: 868, startPoint y: 95, endPoint x: 1097, endPoint y: 501, distance: 466.6
click at [1097, 501] on div "Autorização Período 14/10/2025 a 18/10/2025 Horário Diurno / Noturno Unidade 5/…" at bounding box center [939, 317] width 497 height 549
drag, startPoint x: 1097, startPoint y: 501, endPoint x: 993, endPoint y: 498, distance: 103.8
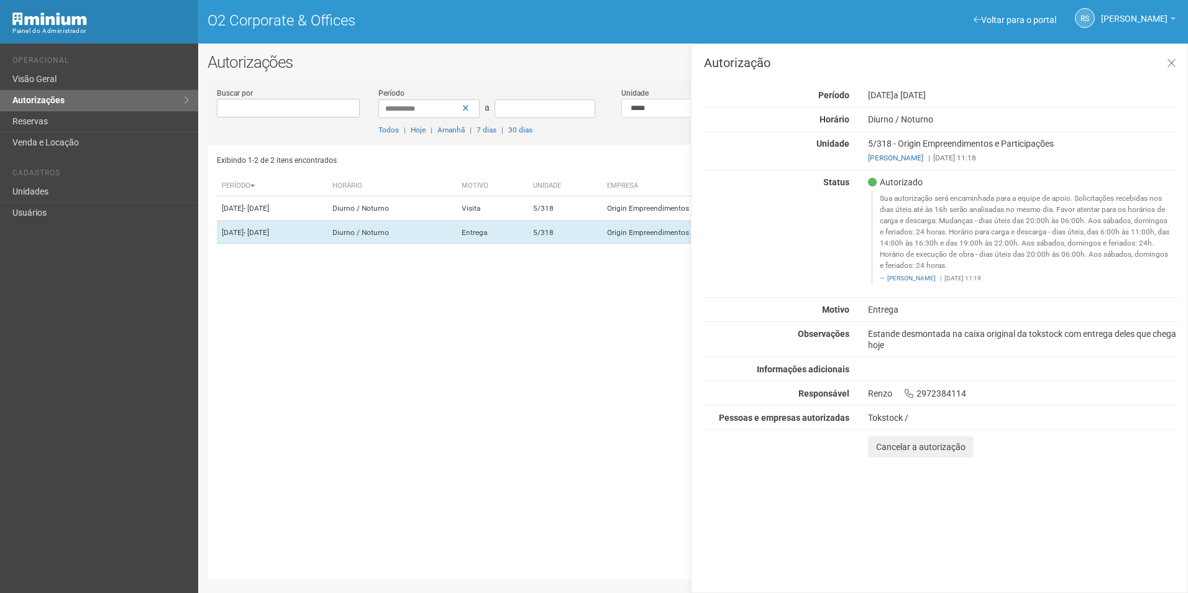
click at [993, 498] on div "Autorização Período 14/10/2025 a 18/10/2025 Horário Diurno / Noturno Unidade 5/…" at bounding box center [939, 317] width 497 height 549
click at [1172, 66] on icon at bounding box center [1171, 63] width 9 height 12
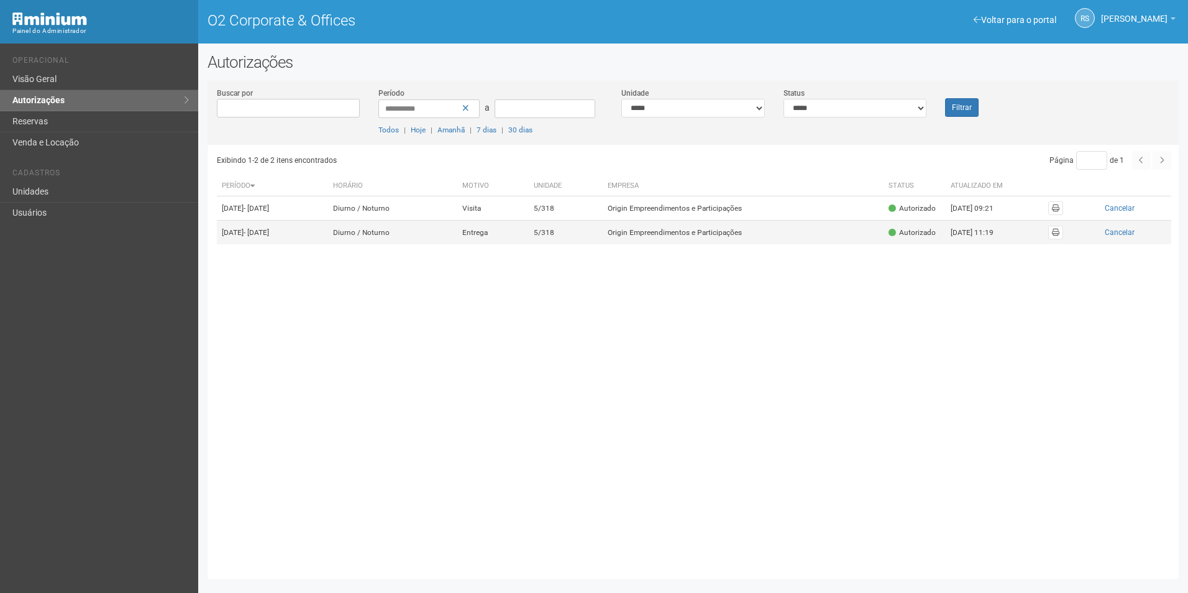
click at [798, 244] on td "Origin Empreendimentos e Participações" at bounding box center [743, 233] width 281 height 24
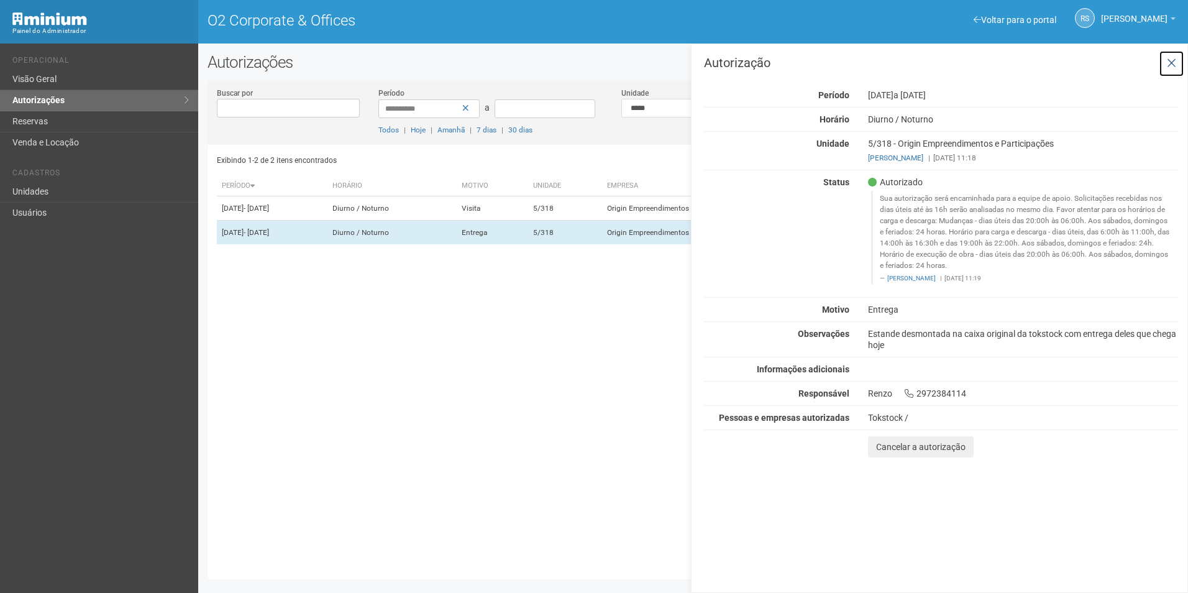
click at [1179, 58] on button at bounding box center [1171, 63] width 25 height 27
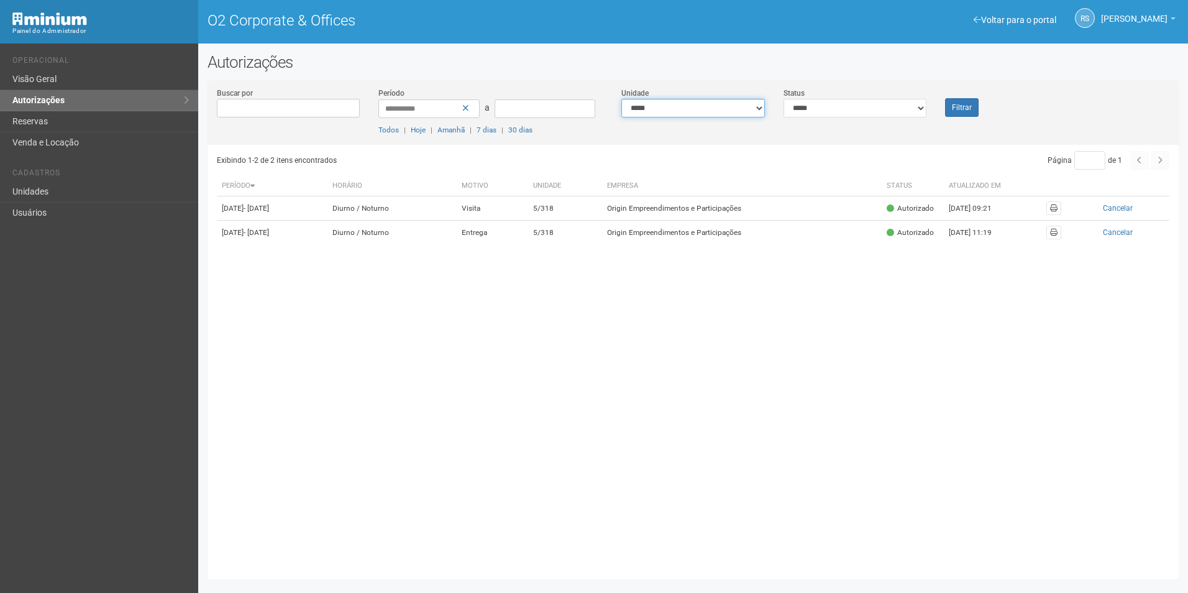
click at [711, 106] on select "**********" at bounding box center [693, 108] width 144 height 19
select select
click at [621, 99] on select "**********" at bounding box center [693, 108] width 144 height 19
drag, startPoint x: 833, startPoint y: 107, endPoint x: 831, endPoint y: 114, distance: 7.1
click at [833, 107] on select "**********" at bounding box center [855, 108] width 144 height 19
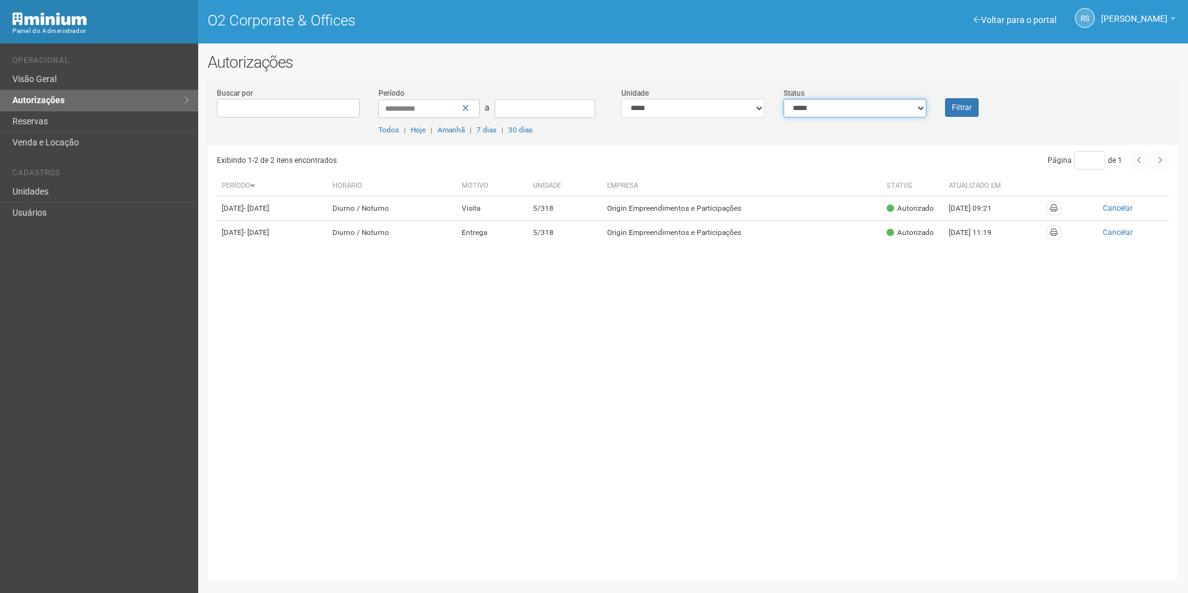
select select "*"
click at [783, 99] on select "**********" at bounding box center [855, 108] width 144 height 19
click at [971, 107] on button "Filtrar" at bounding box center [962, 107] width 34 height 19
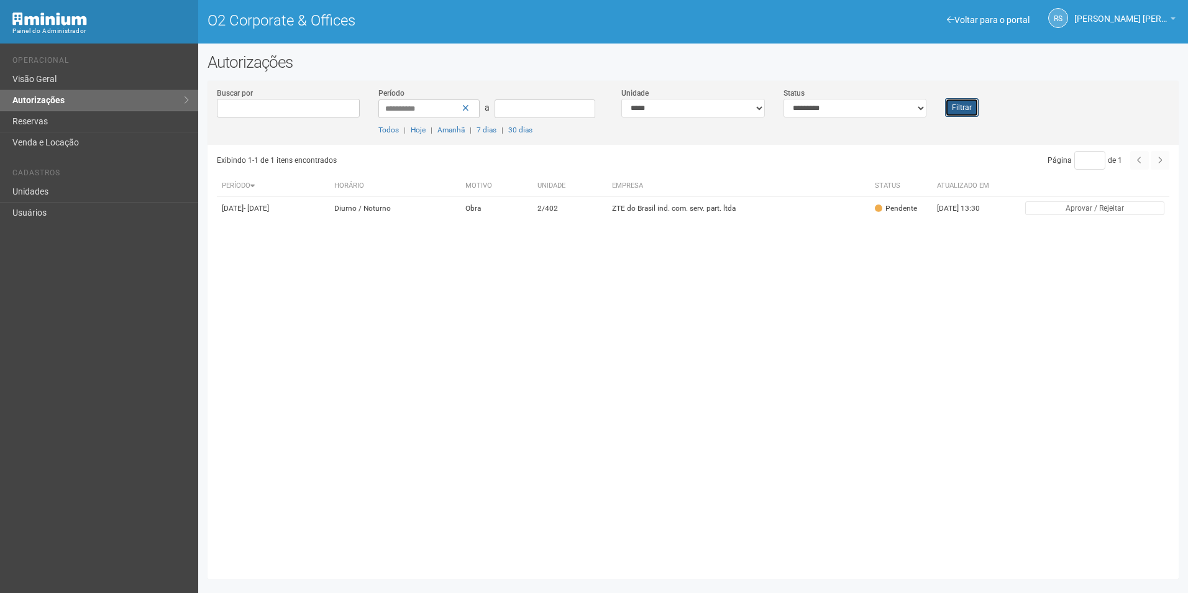
click at [956, 107] on button "Filtrar" at bounding box center [962, 107] width 34 height 19
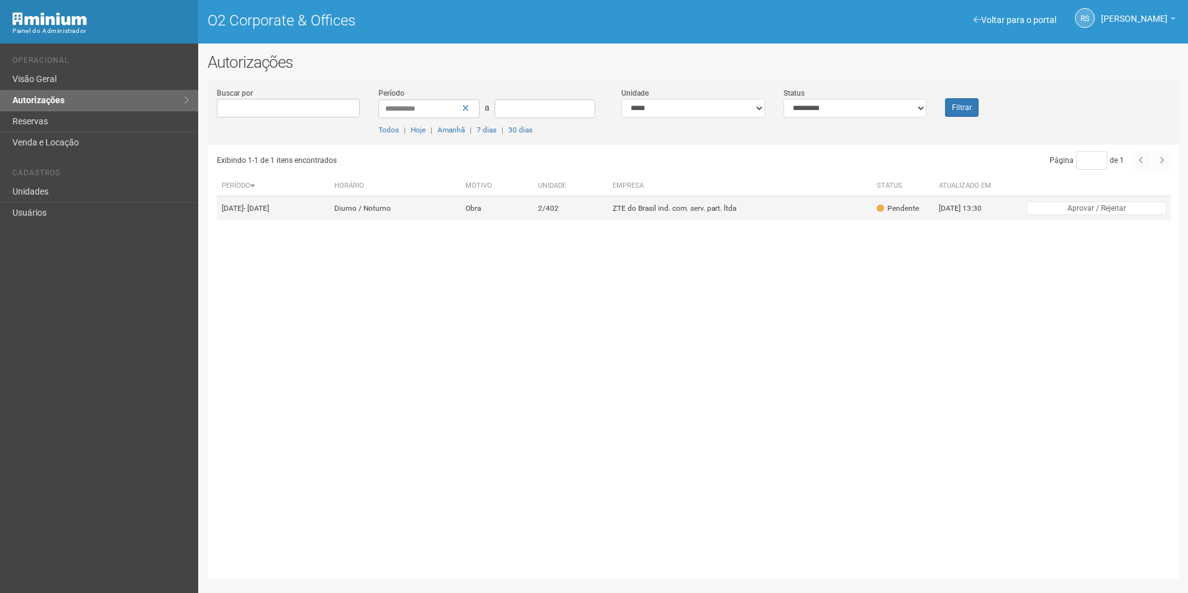
click at [706, 213] on td "ZTE do Brasil ind. com. serv. part. ltda" at bounding box center [739, 208] width 263 height 24
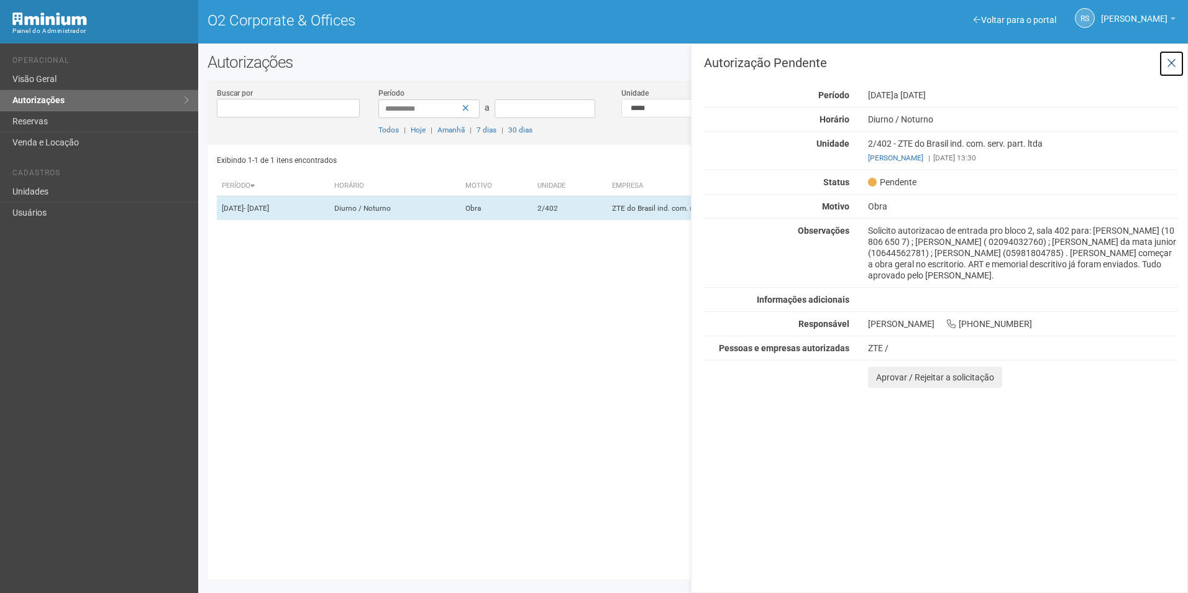
click at [1170, 55] on button at bounding box center [1171, 63] width 25 height 27
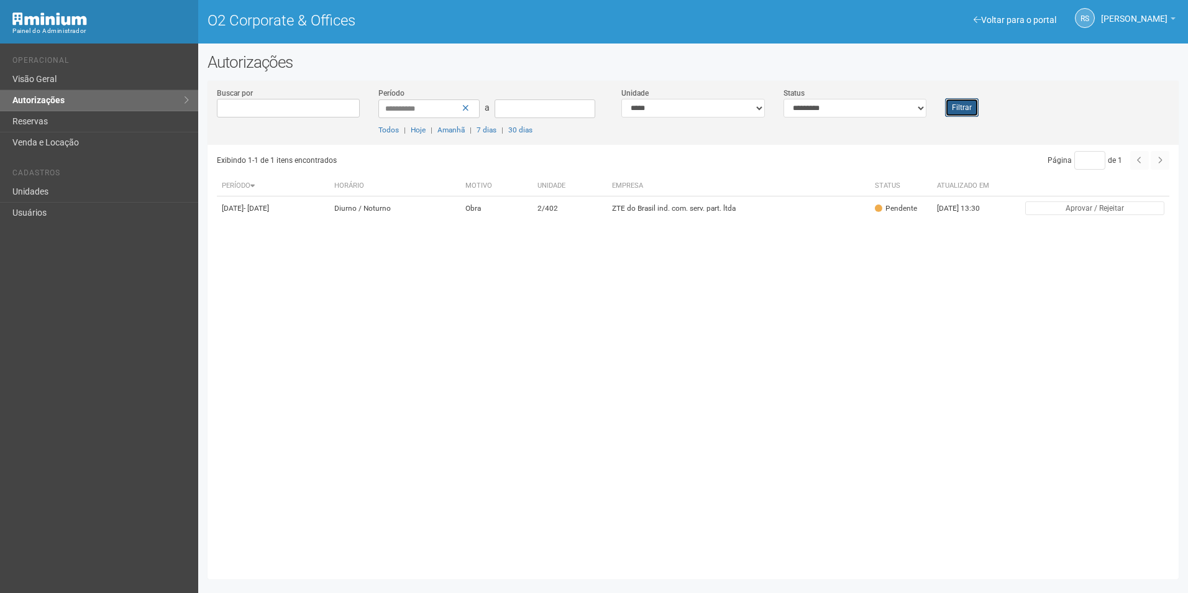
click at [969, 108] on button "Filtrar" at bounding box center [962, 107] width 34 height 19
